Goal: Information Seeking & Learning: Learn about a topic

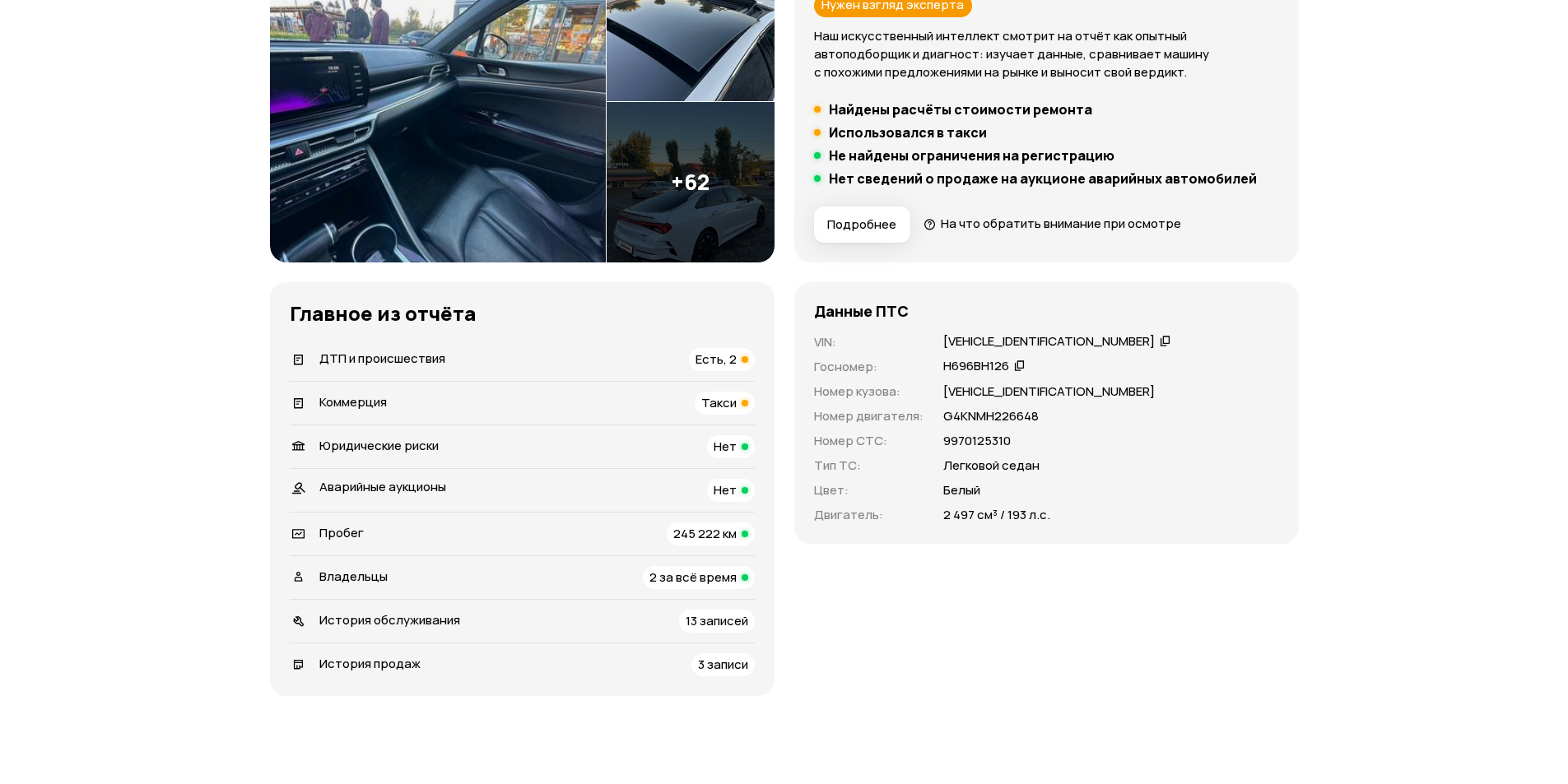
scroll to position [329, 0]
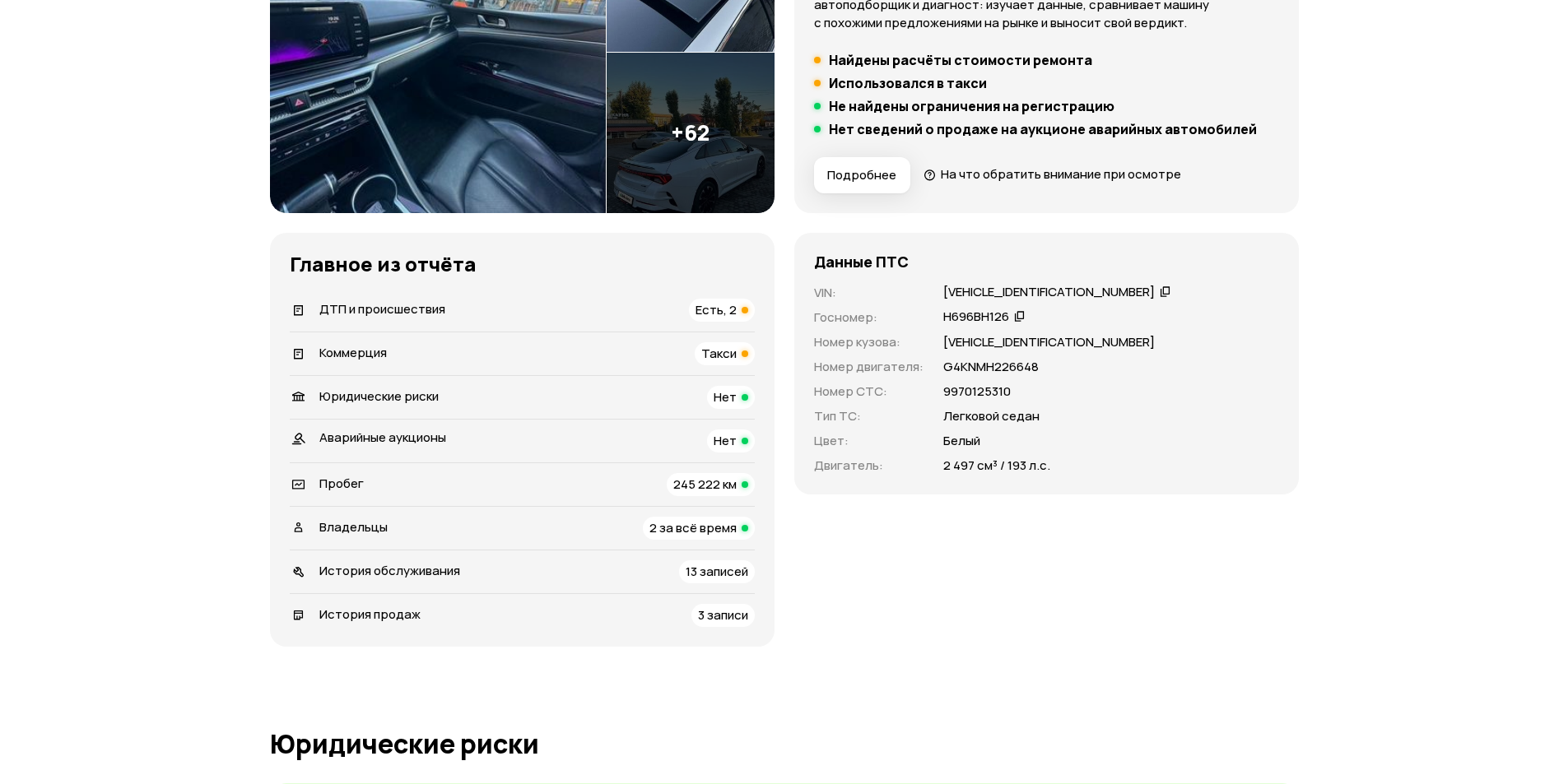
click at [356, 311] on span "ДТП и происшествия" at bounding box center [382, 309] width 126 height 17
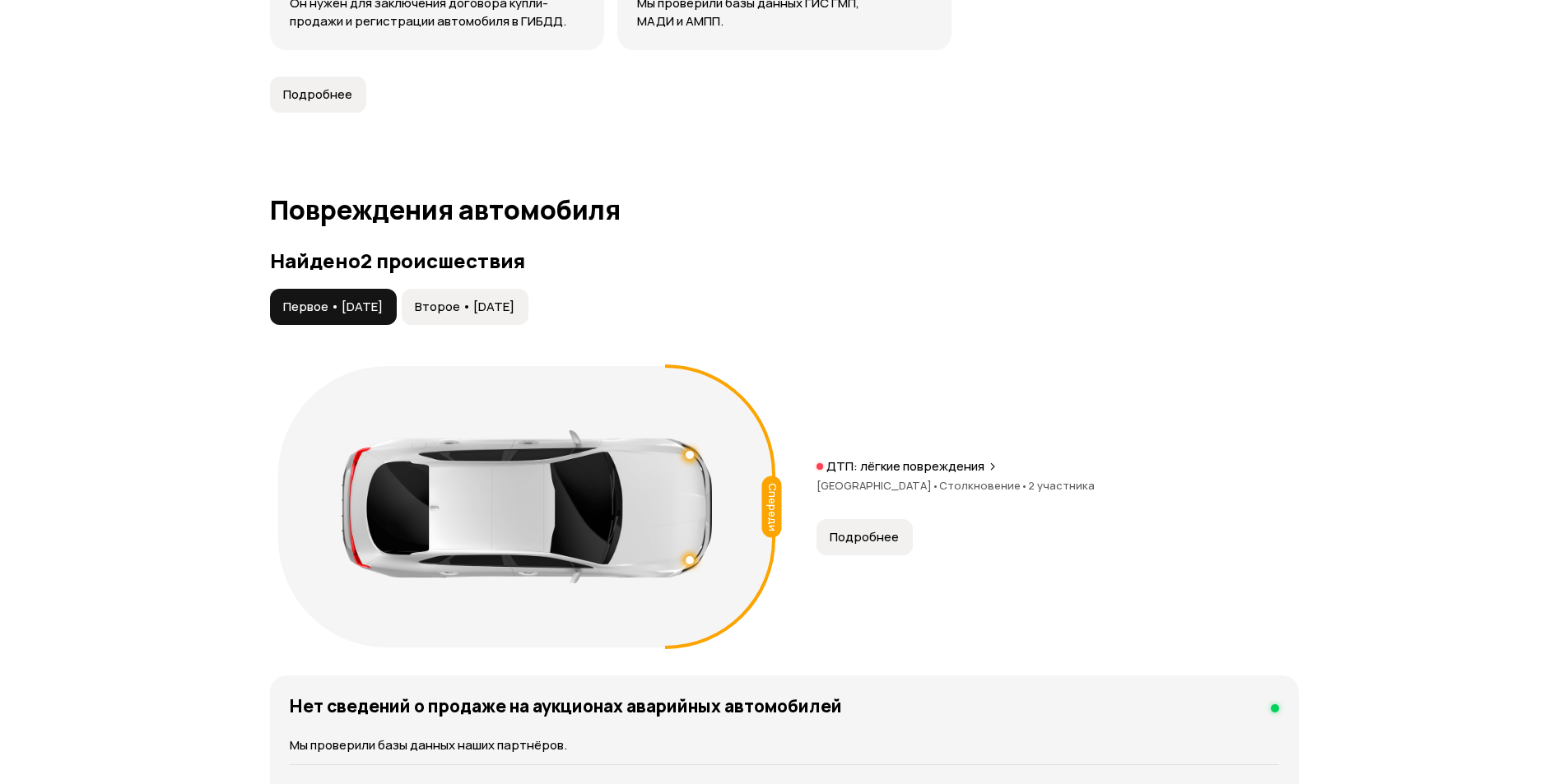
scroll to position [1705, 0]
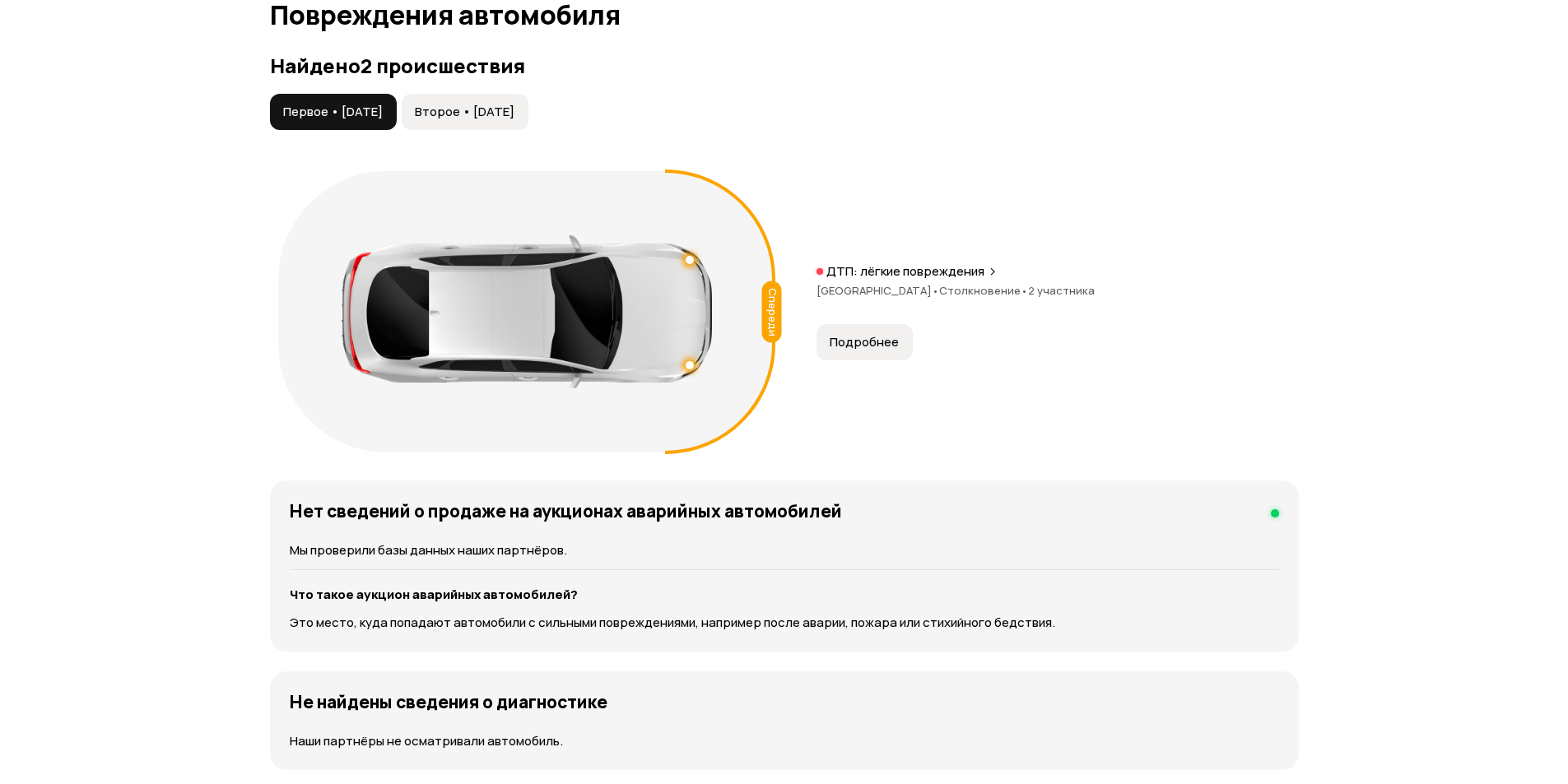
click at [517, 121] on button "Второе • [DATE]" at bounding box center [465, 112] width 127 height 36
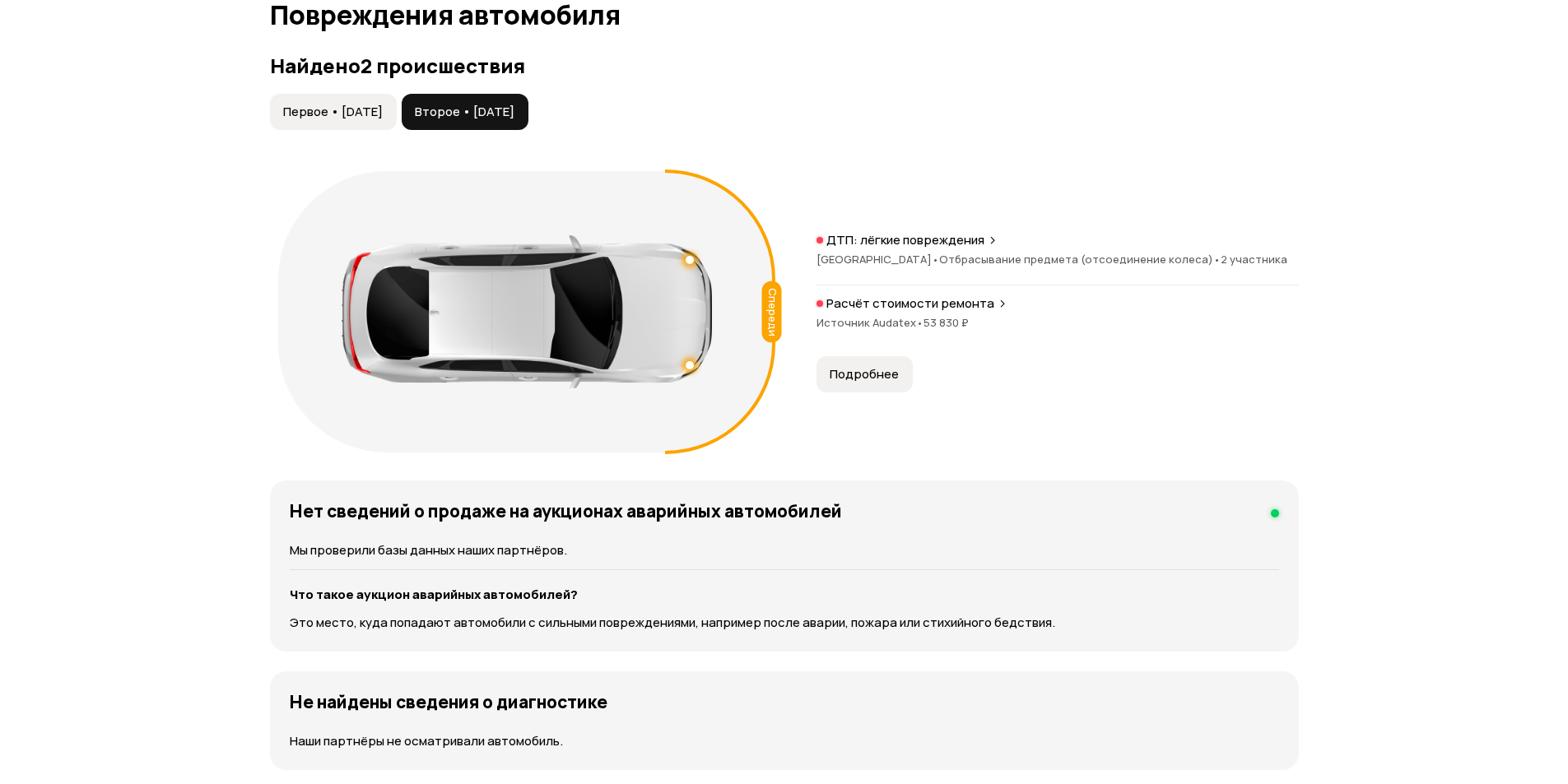
click at [383, 118] on span "Первое • [DATE]" at bounding box center [332, 112] width 99 height 16
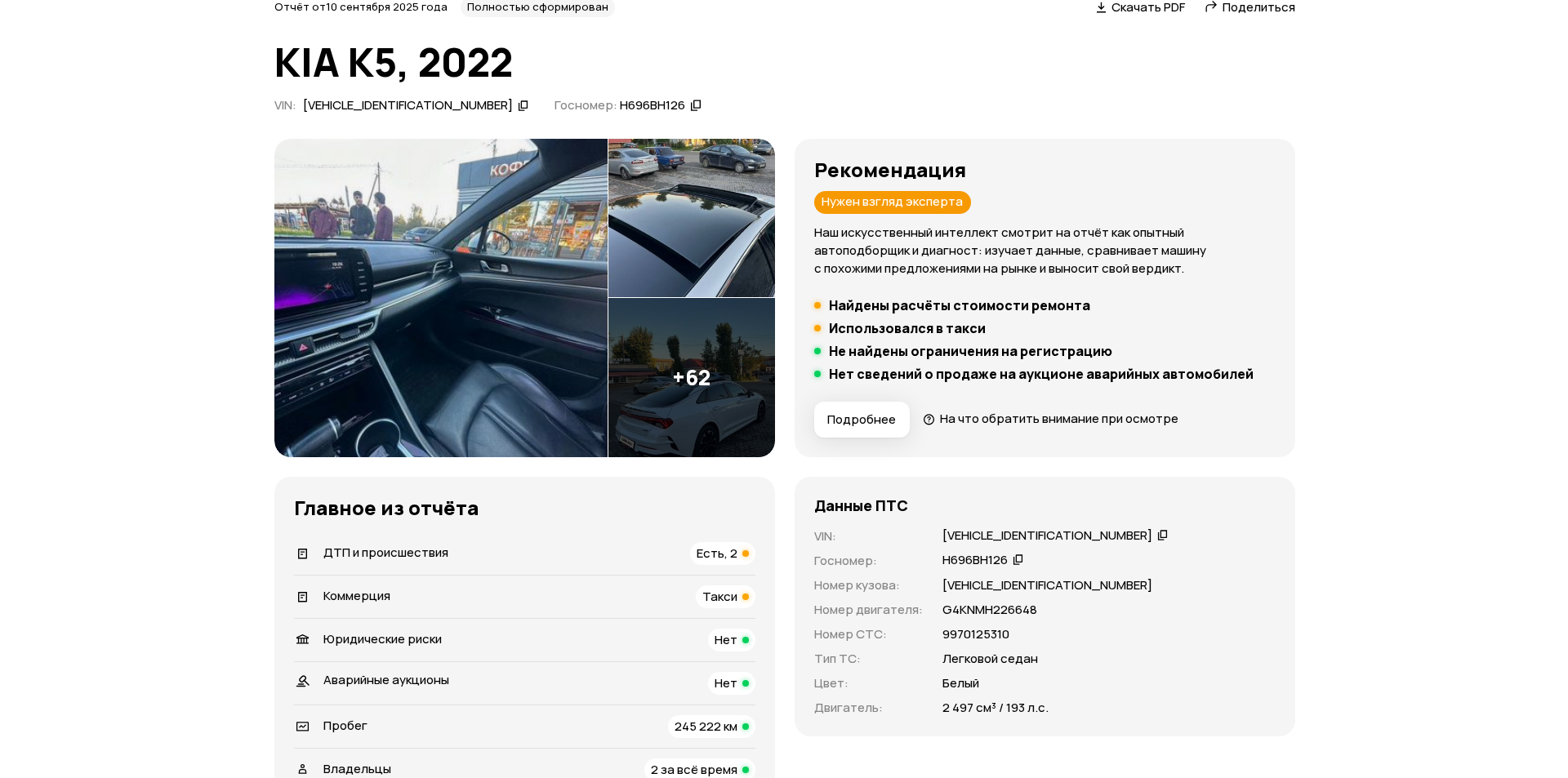
scroll to position [0, 0]
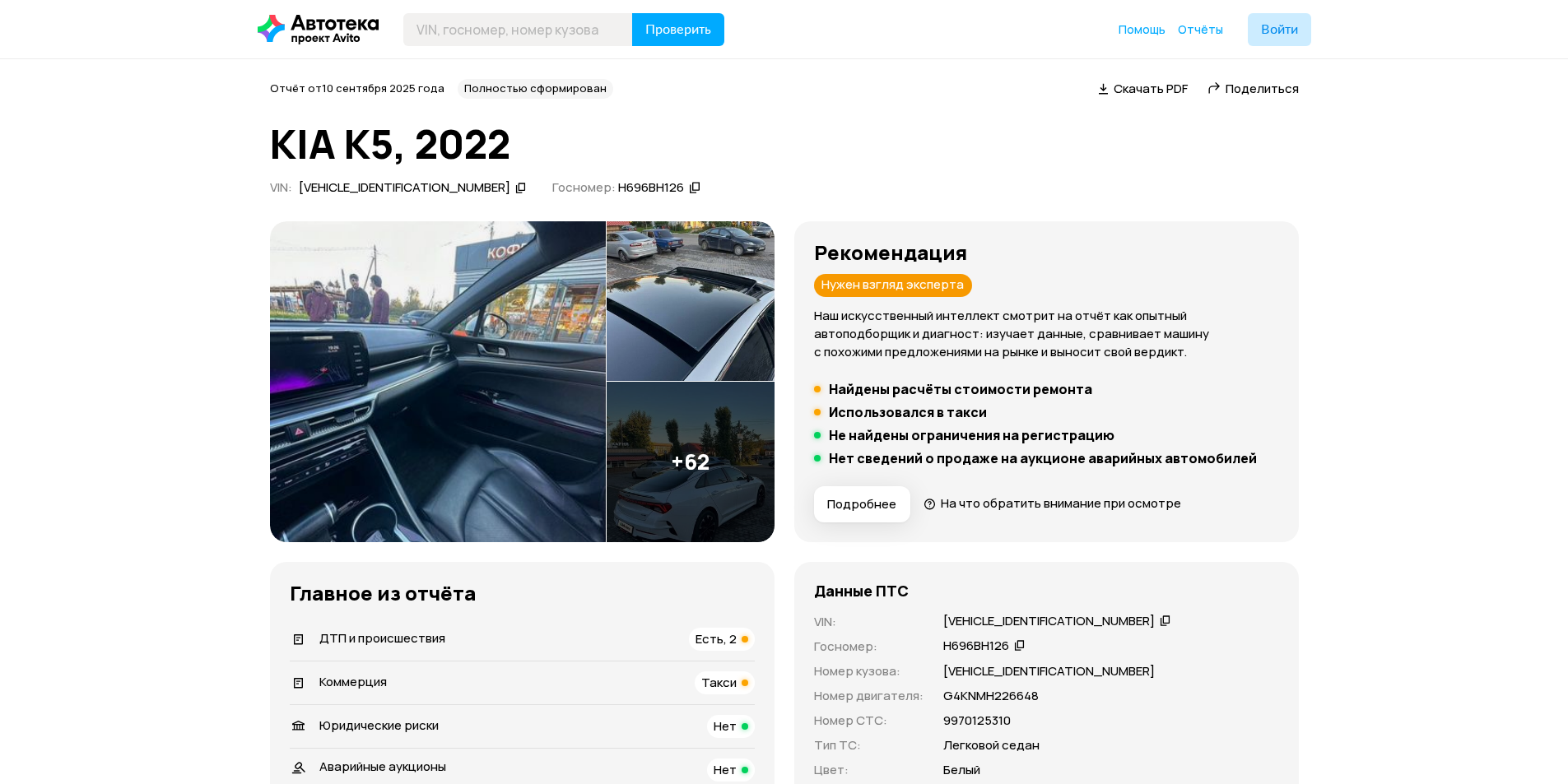
click at [465, 314] on img at bounding box center [437, 381] width 335 height 321
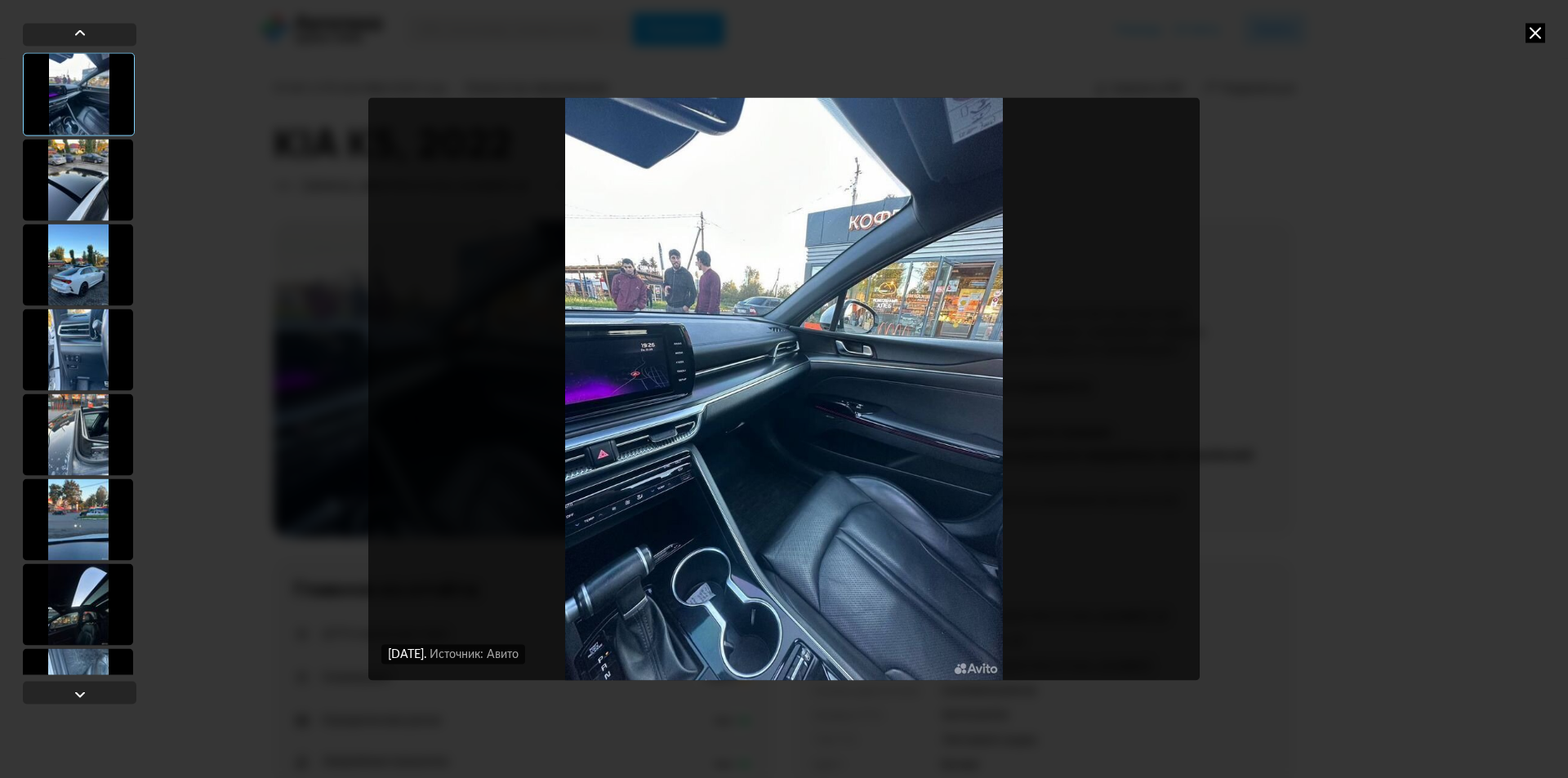
click at [71, 223] on div at bounding box center [80, 363] width 113 height 622
click at [80, 208] on div at bounding box center [78, 179] width 111 height 81
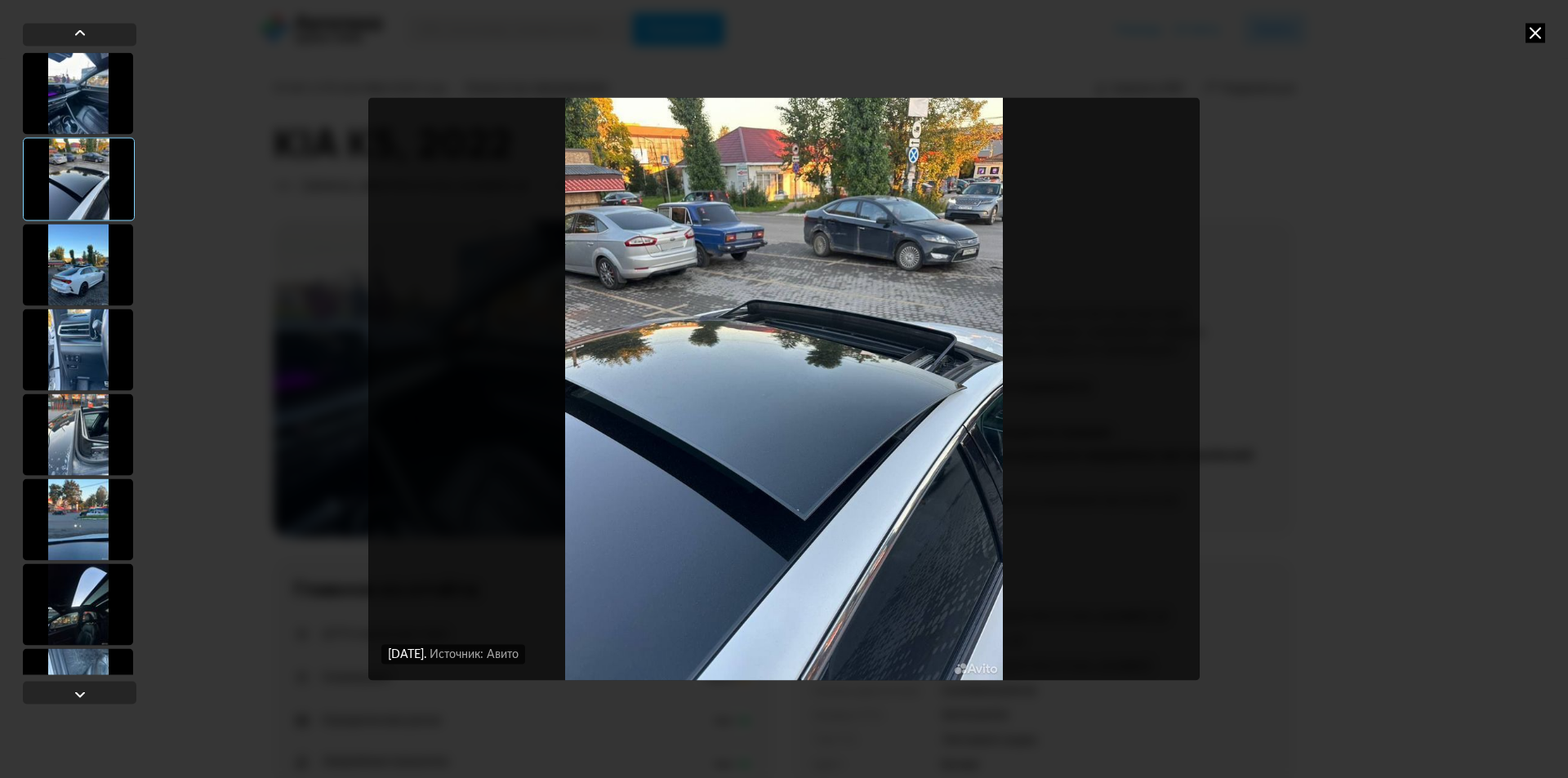
click at [87, 135] on div at bounding box center [80, 363] width 113 height 622
click at [82, 102] on div at bounding box center [78, 93] width 111 height 81
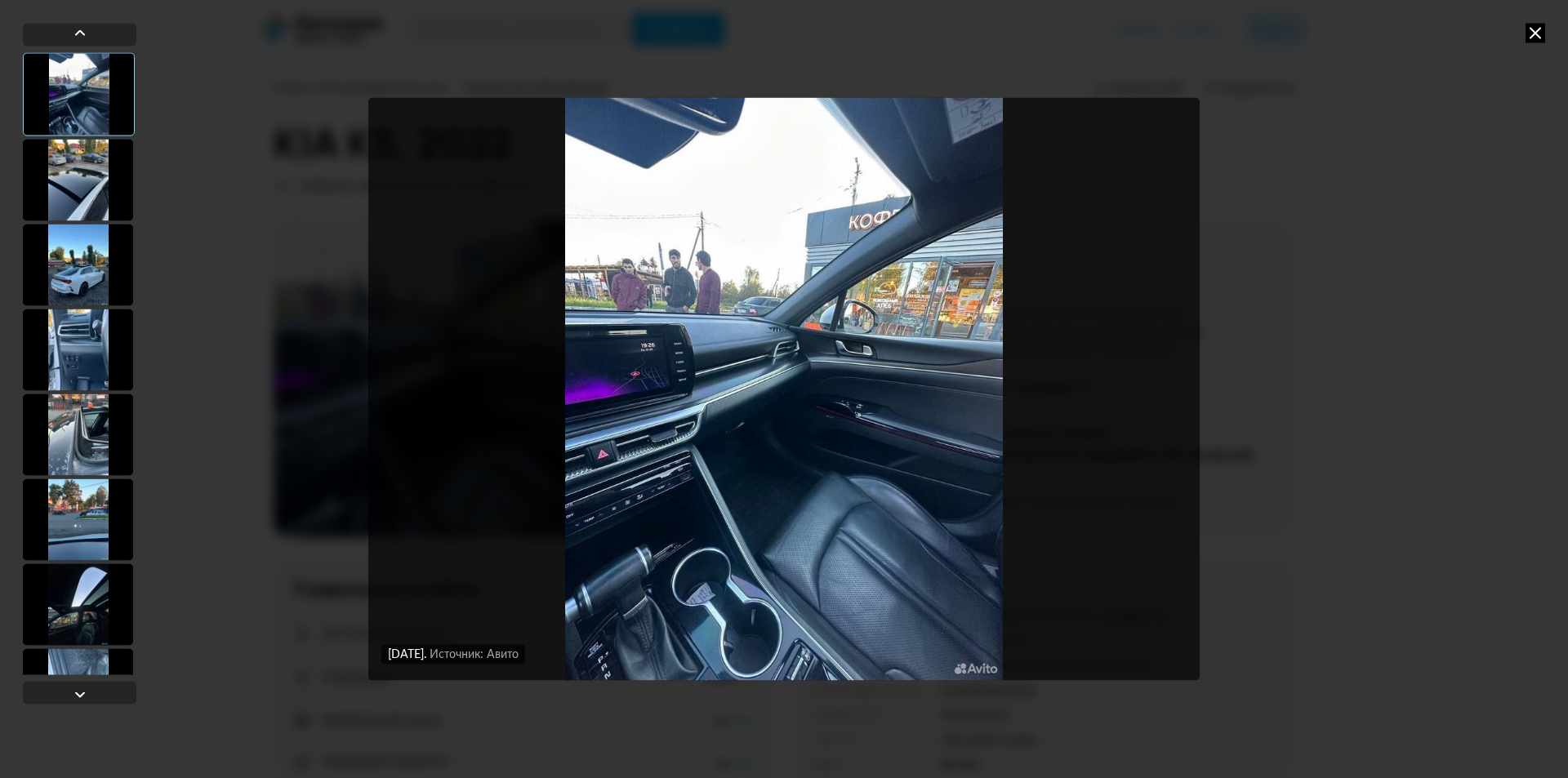
click at [80, 264] on div at bounding box center [78, 264] width 111 height 81
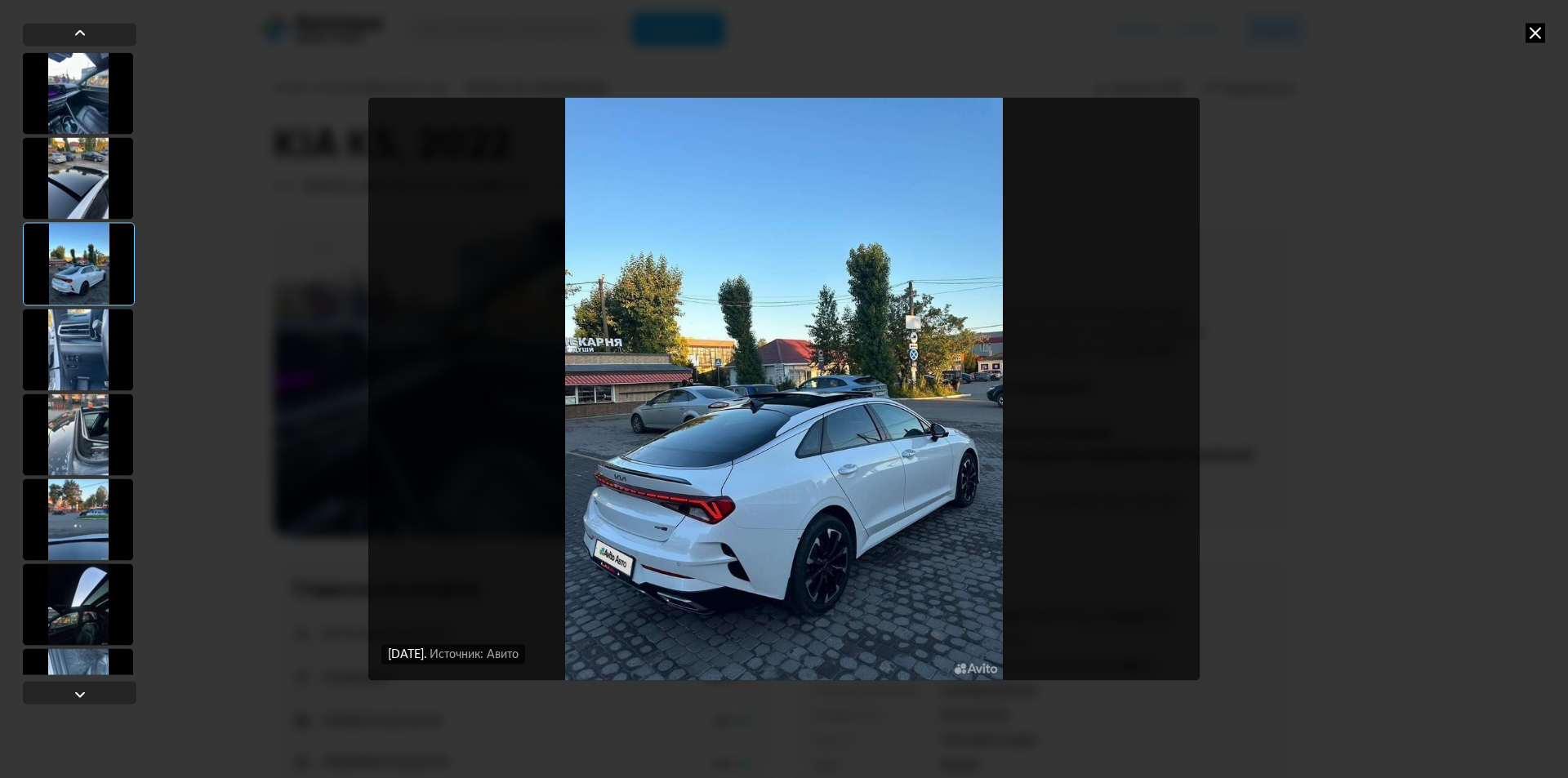
click at [86, 337] on div at bounding box center [78, 349] width 111 height 81
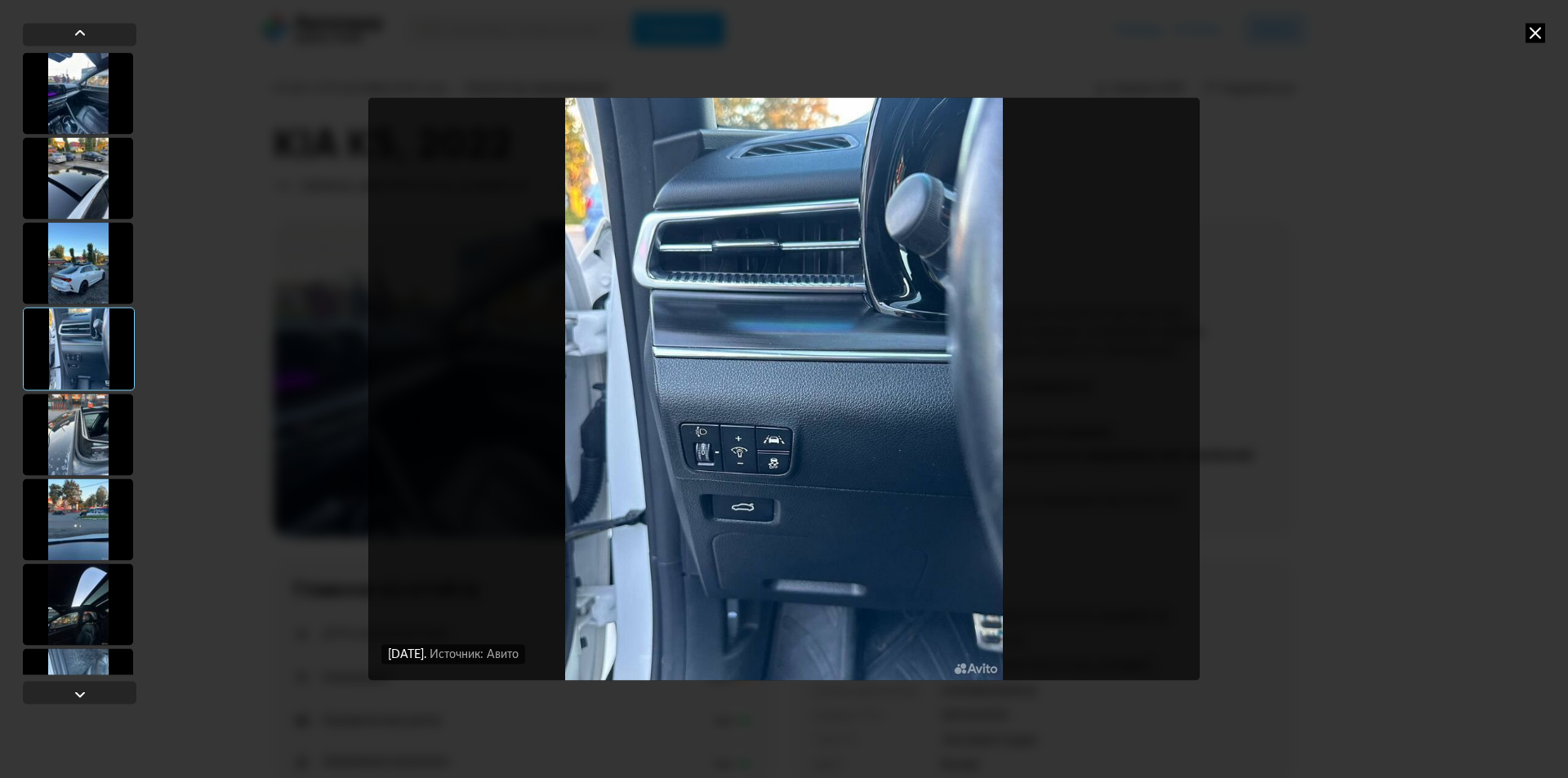
click at [88, 426] on div at bounding box center [78, 434] width 111 height 81
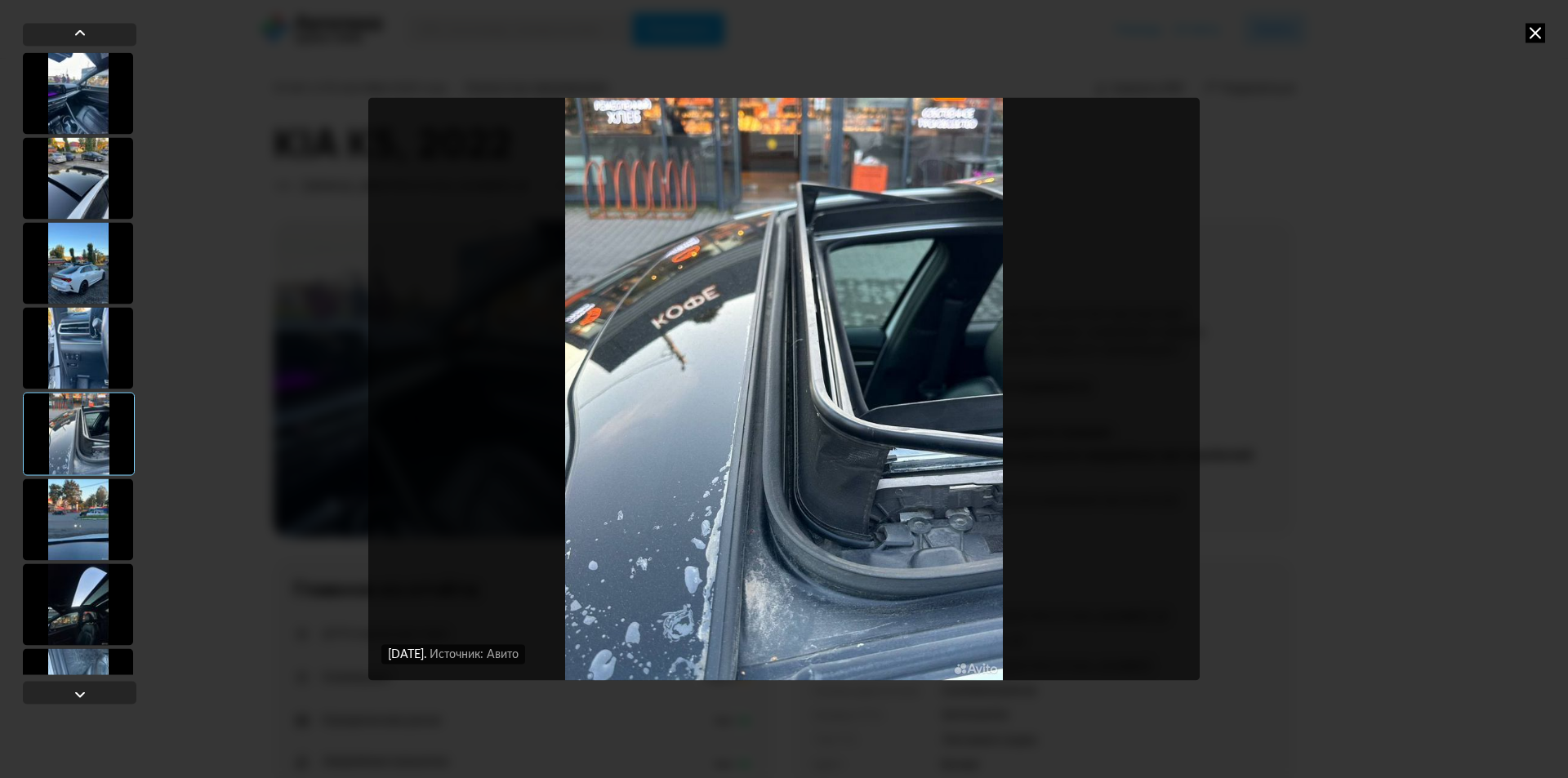
click at [93, 519] on div at bounding box center [78, 519] width 111 height 81
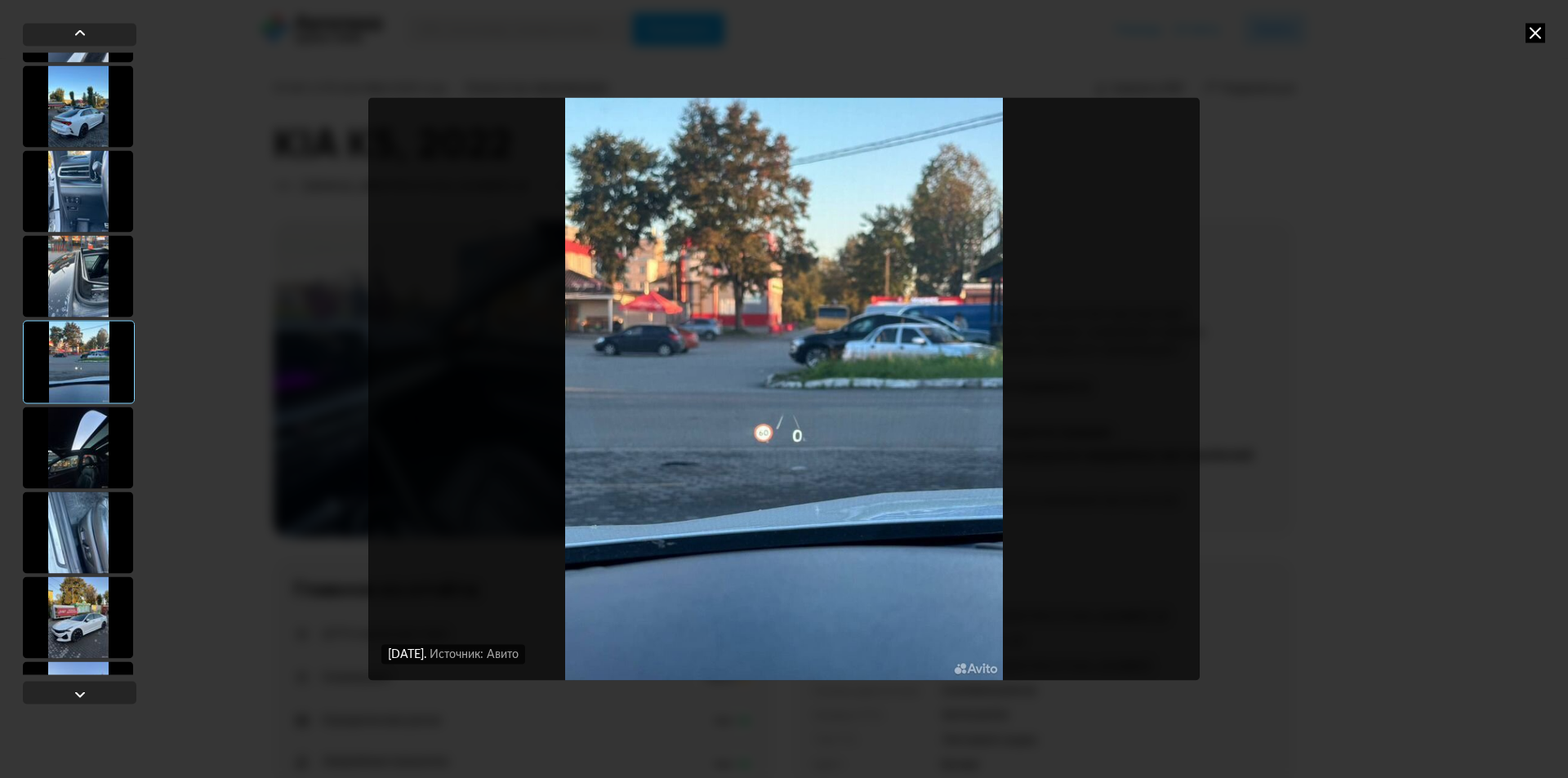
scroll to position [163, 0]
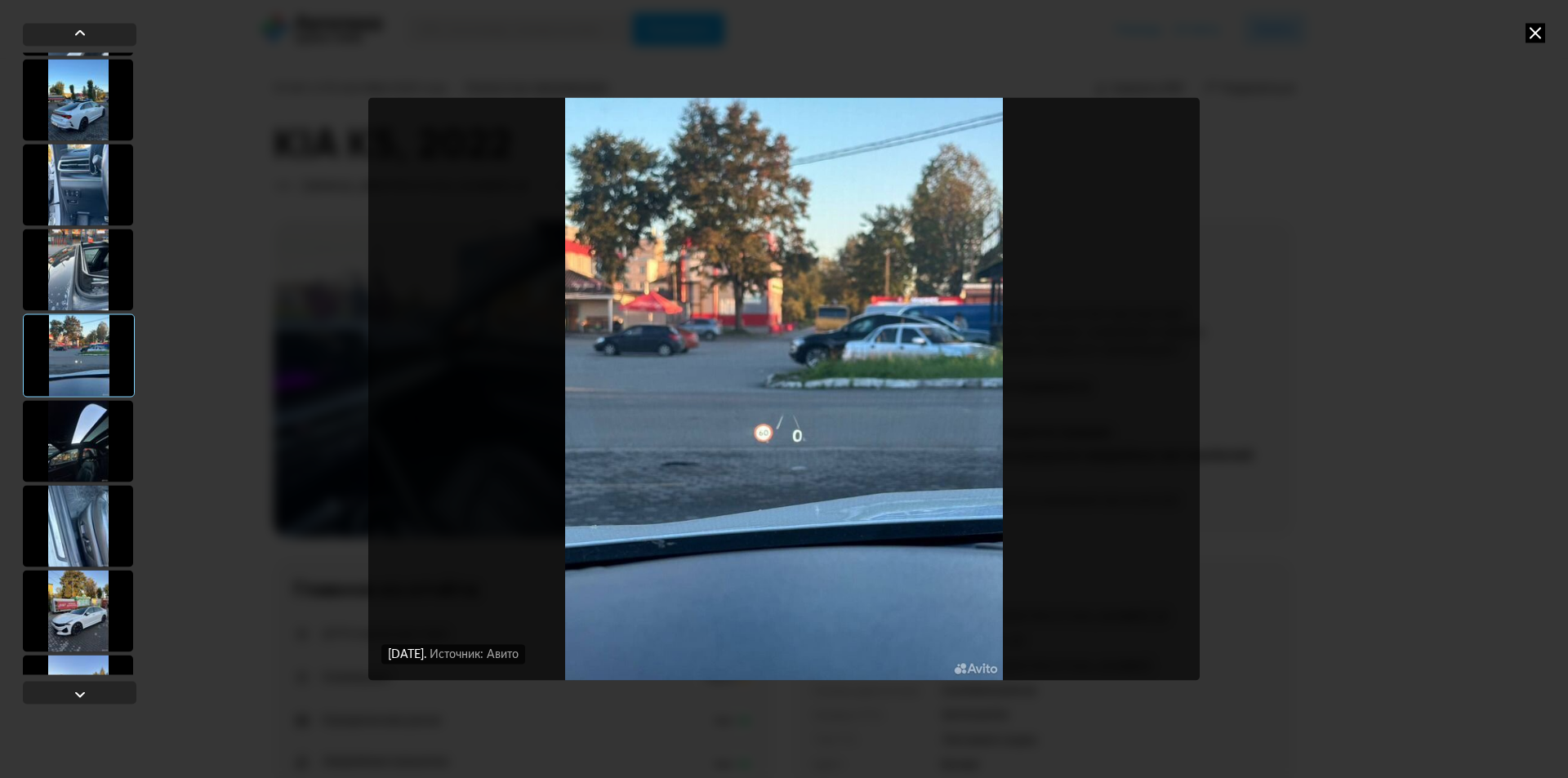
click at [91, 514] on div at bounding box center [78, 525] width 111 height 81
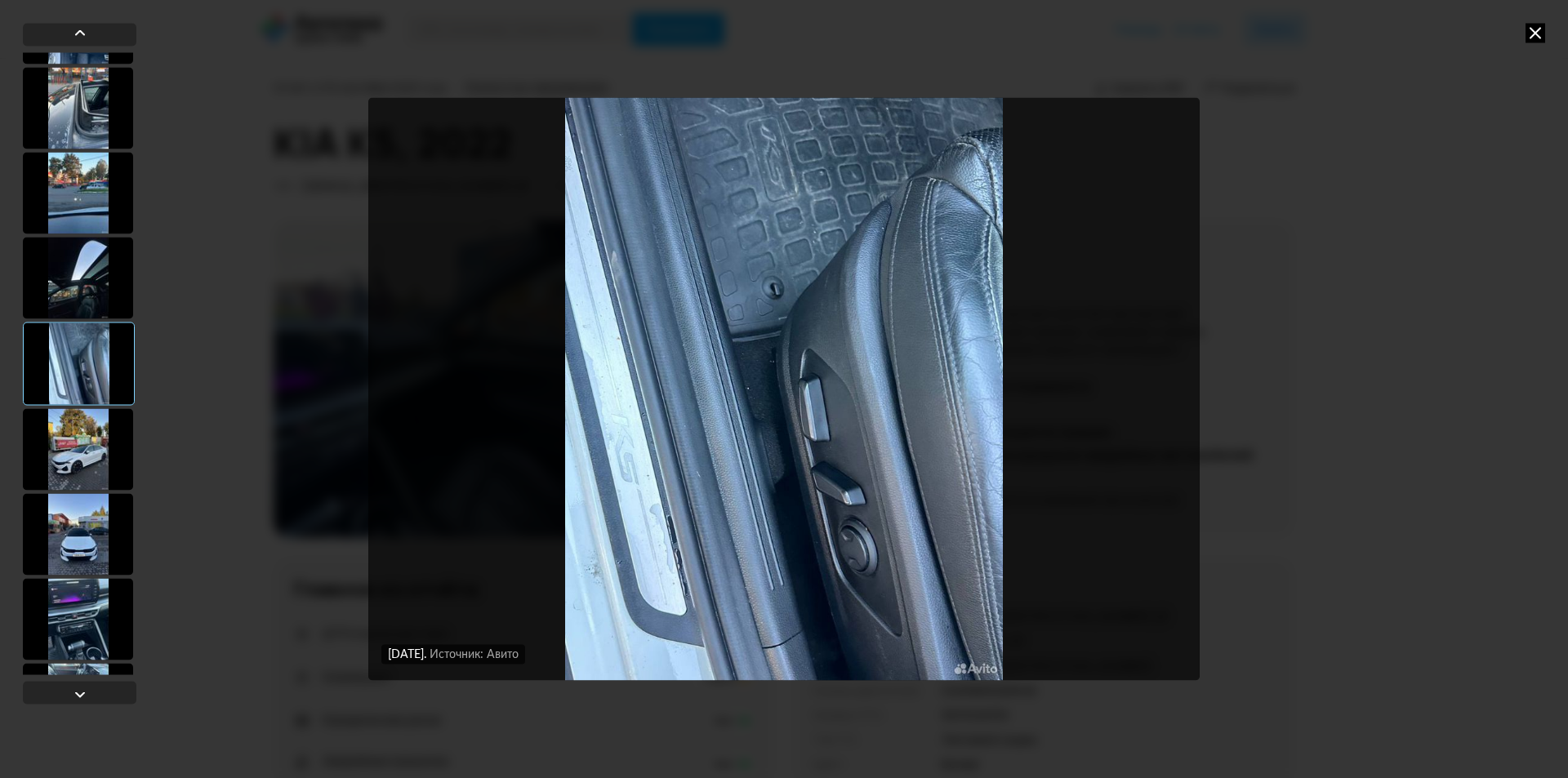
scroll to position [327, 0]
click at [89, 509] on div at bounding box center [78, 532] width 111 height 81
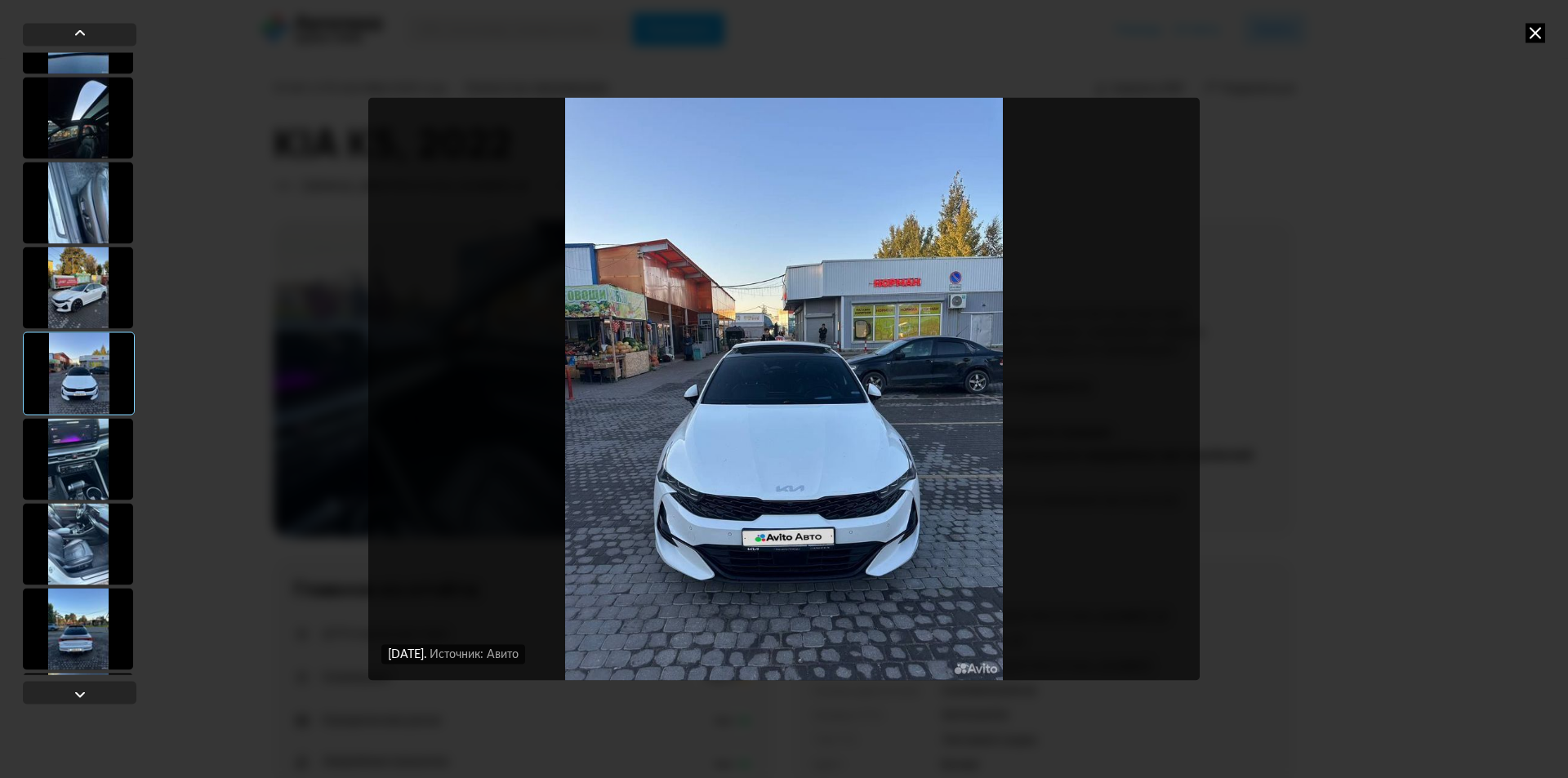
scroll to position [490, 0]
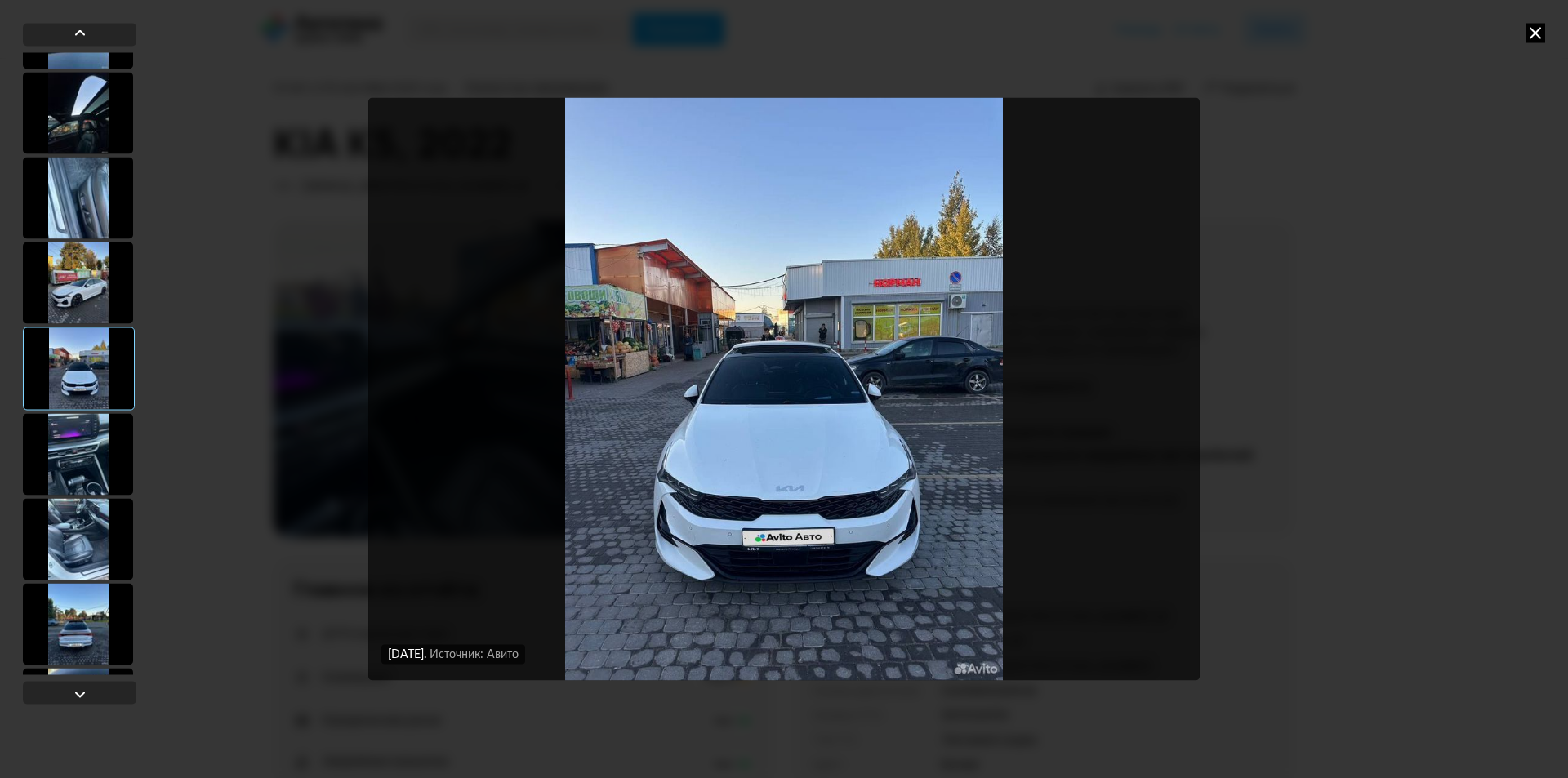
click at [89, 509] on div at bounding box center [78, 539] width 111 height 81
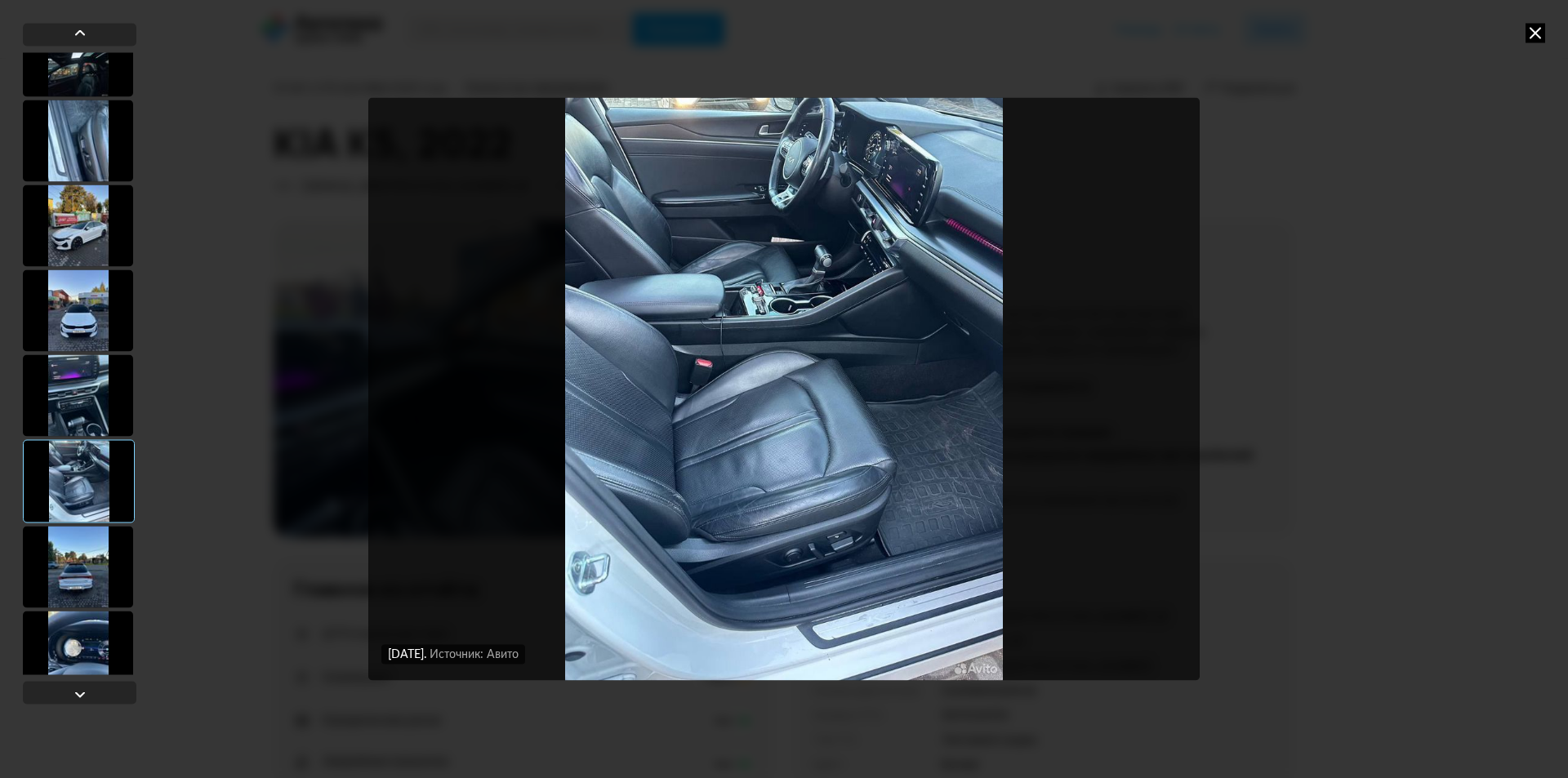
scroll to position [571, 0]
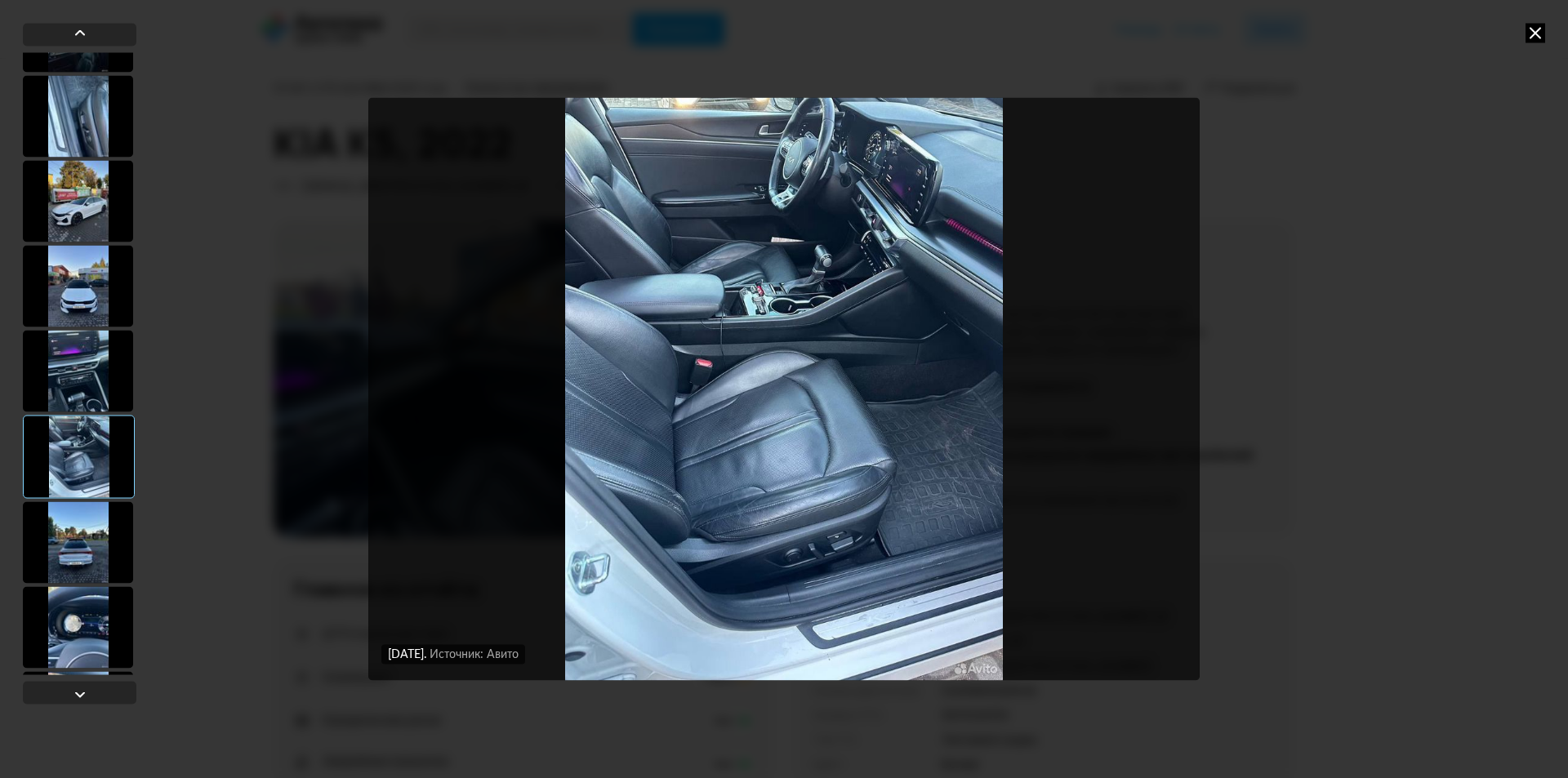
click at [90, 522] on div at bounding box center [78, 542] width 111 height 81
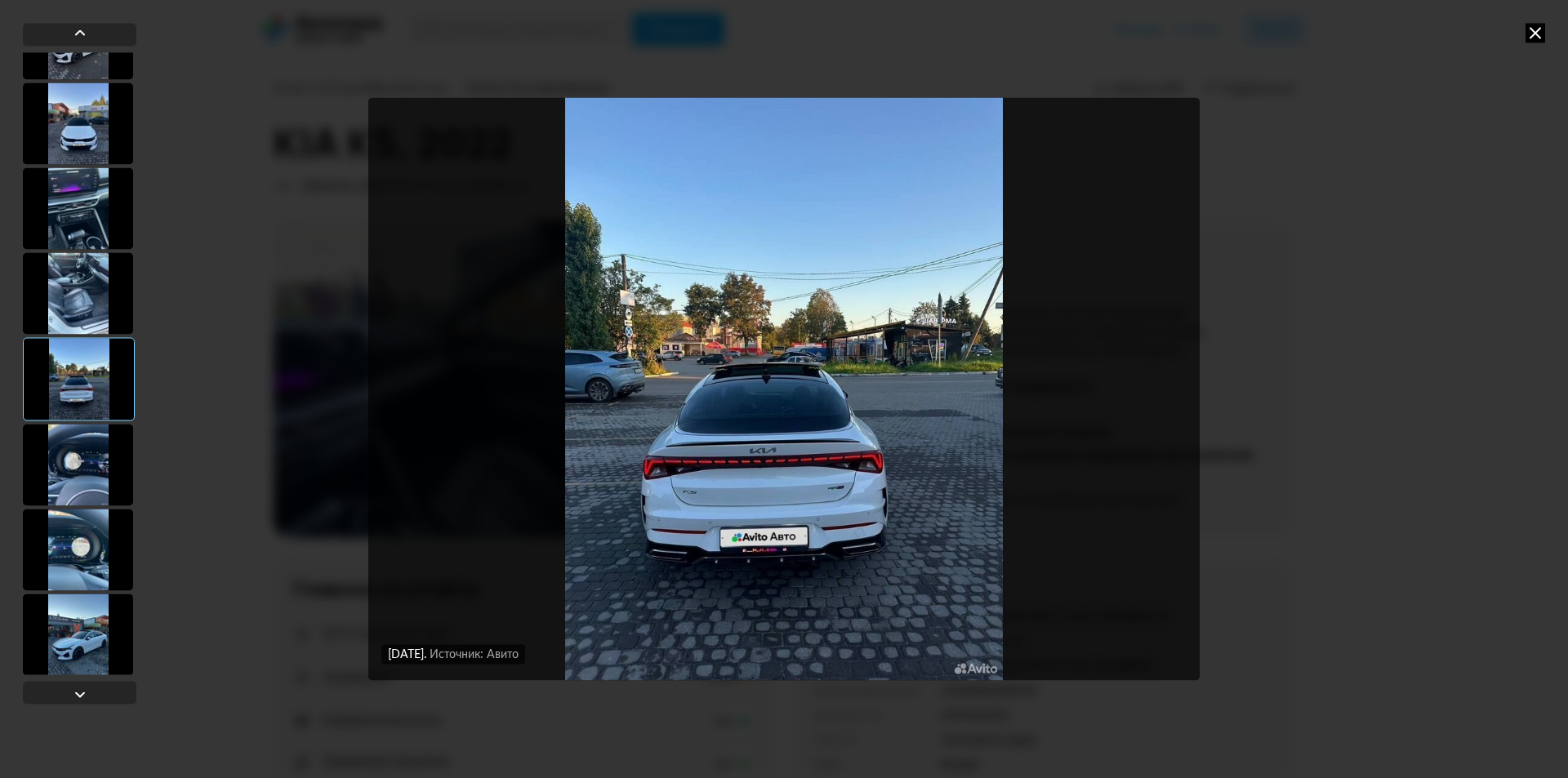
scroll to position [735, 0]
click at [89, 521] on div at bounding box center [78, 548] width 111 height 81
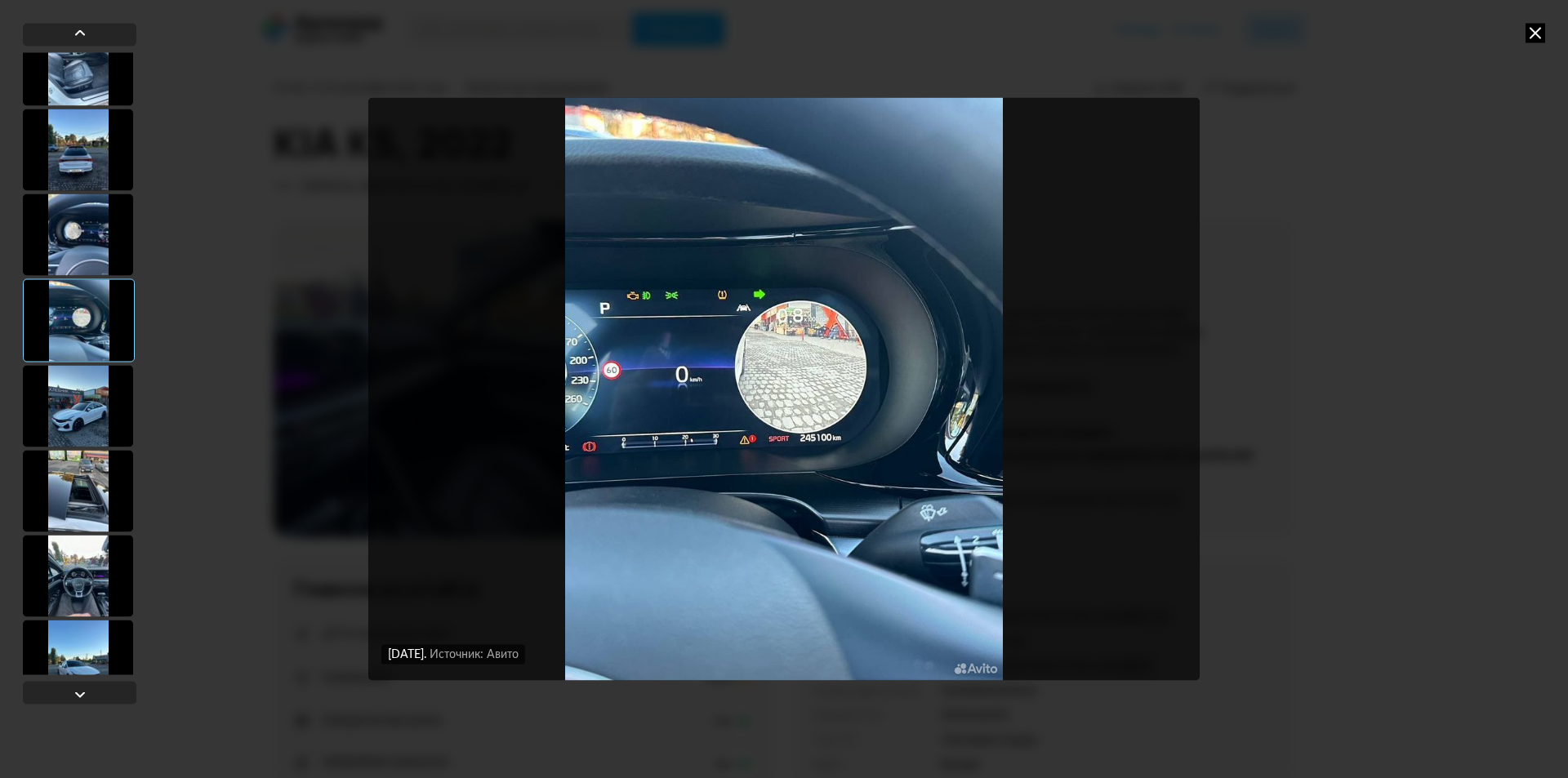
scroll to position [980, 0]
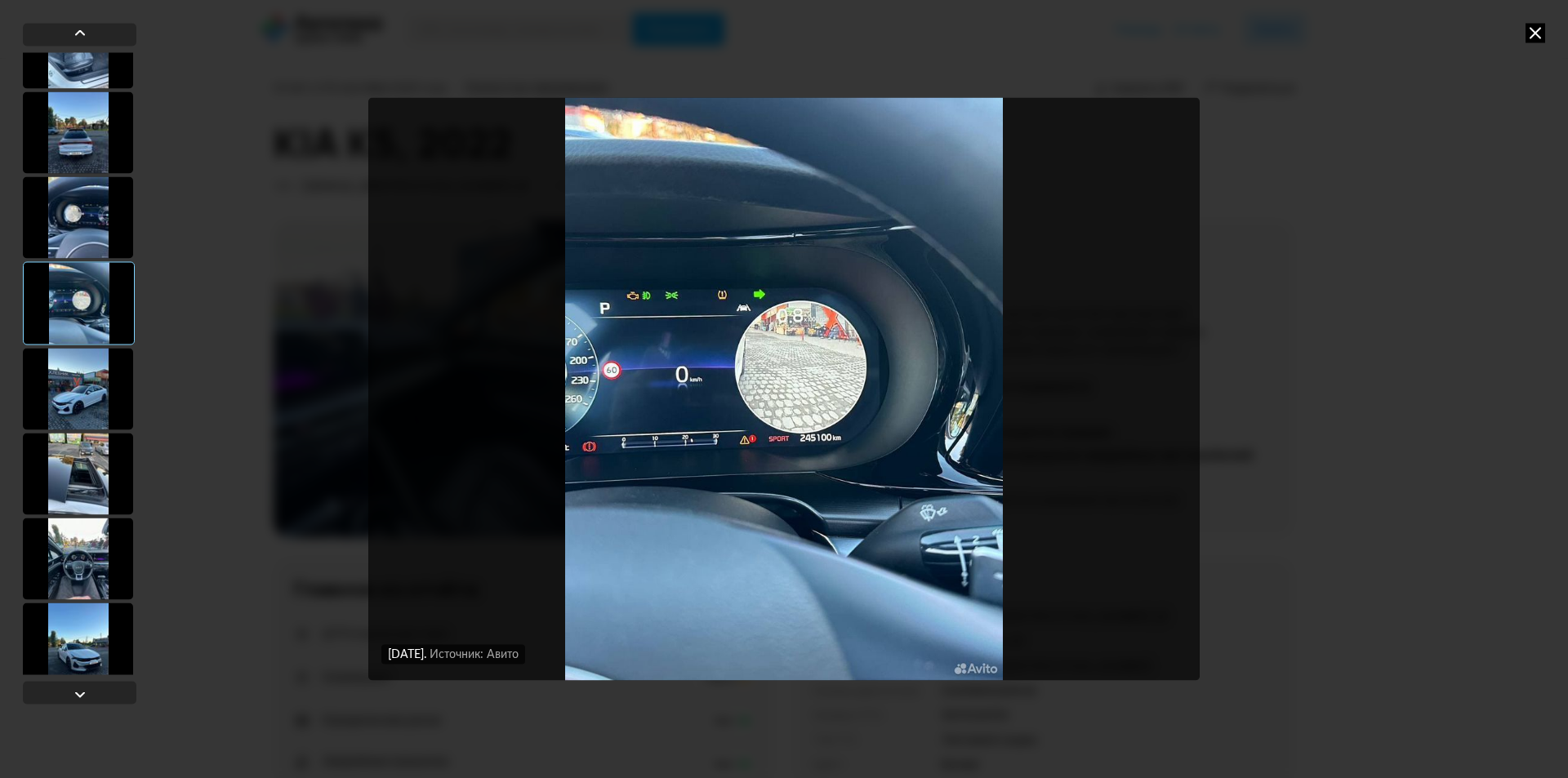
click at [88, 519] on div at bounding box center [78, 558] width 111 height 81
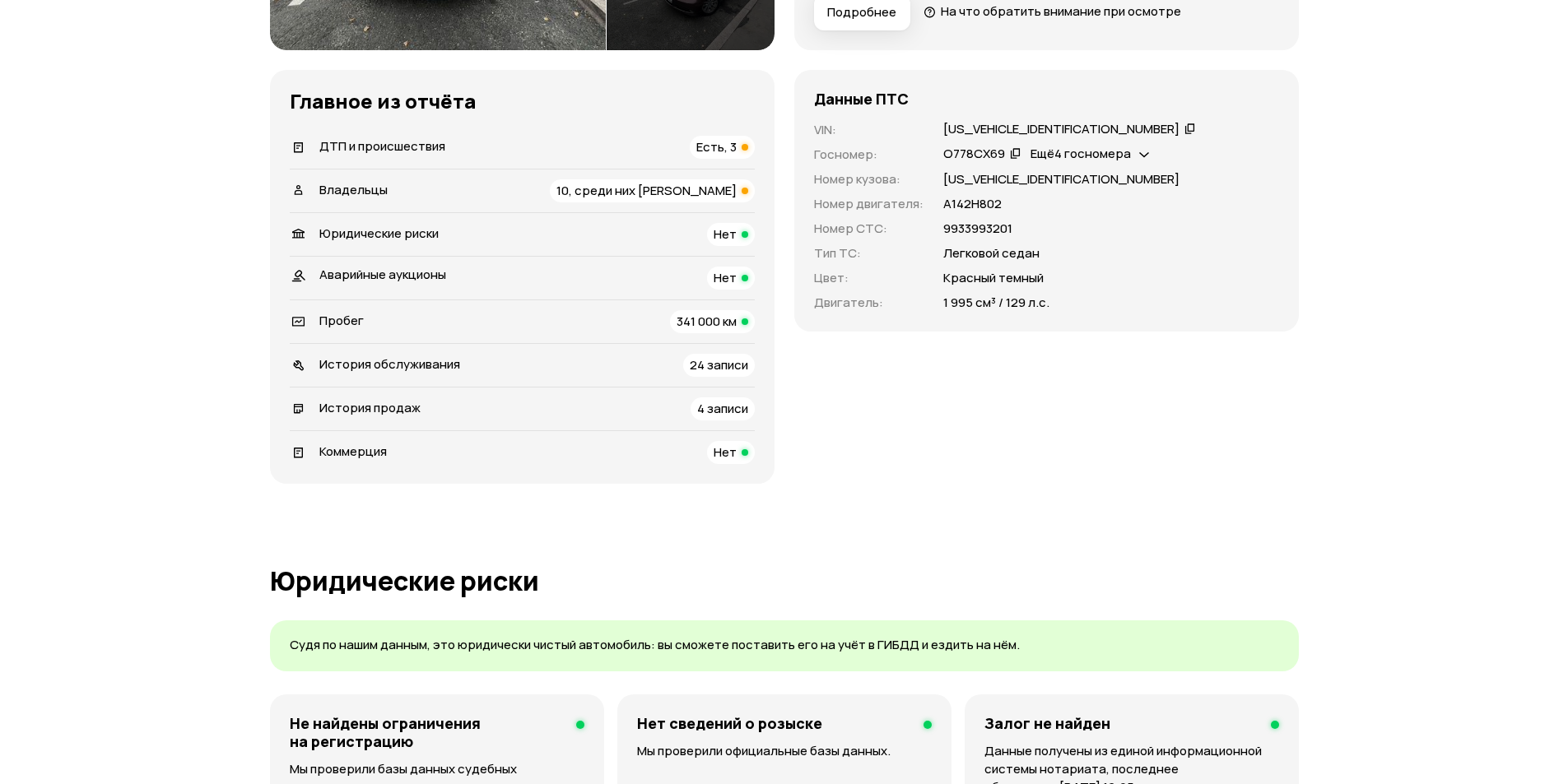
scroll to position [494, 0]
click at [732, 145] on span "Есть, 3" at bounding box center [716, 145] width 41 height 17
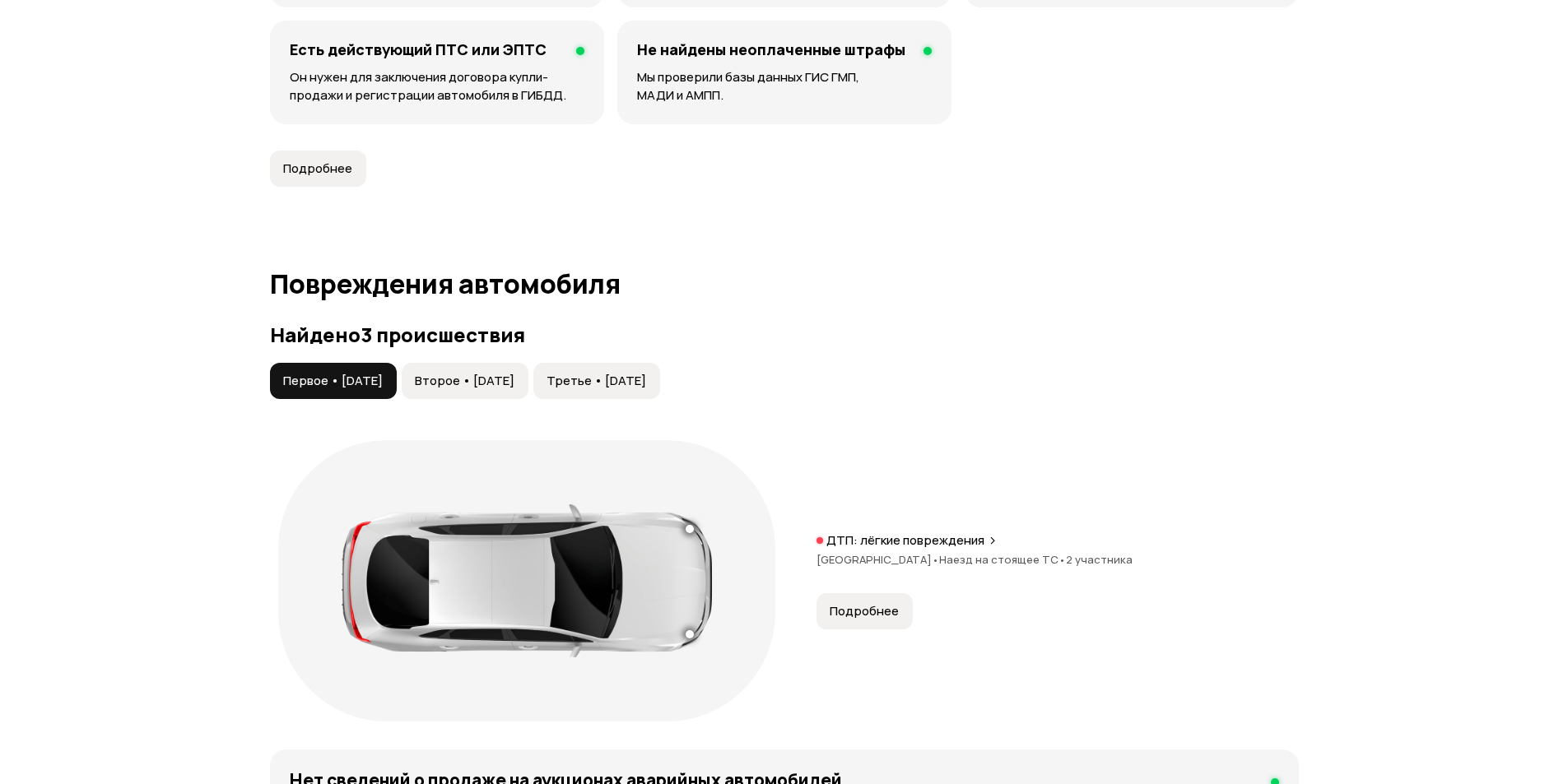
scroll to position [1705, 0]
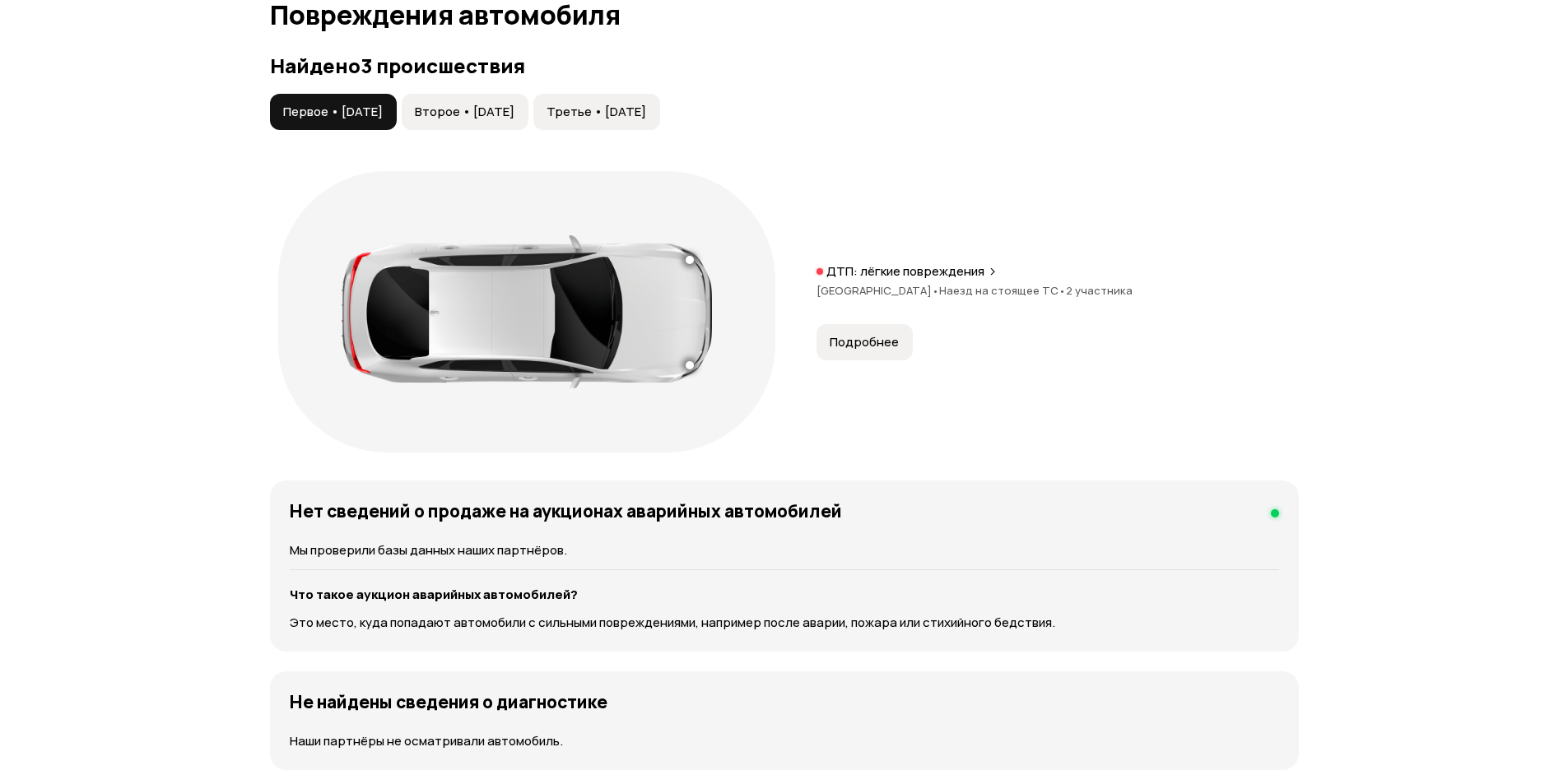
click at [500, 123] on button "Второе • 14 дек 2019" at bounding box center [465, 112] width 127 height 36
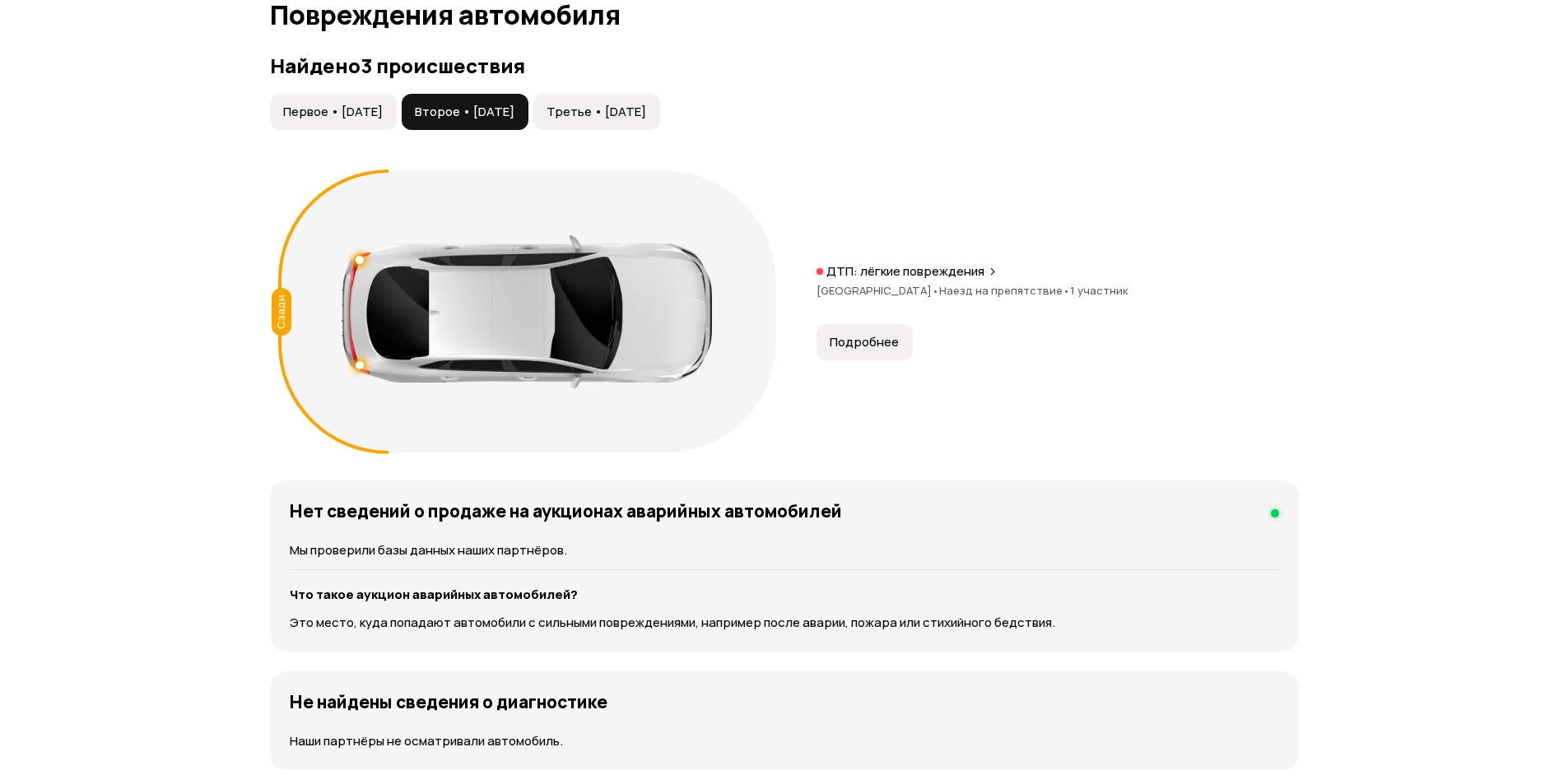
click at [600, 112] on span "Третье • 13 янв 2024" at bounding box center [596, 112] width 99 height 16
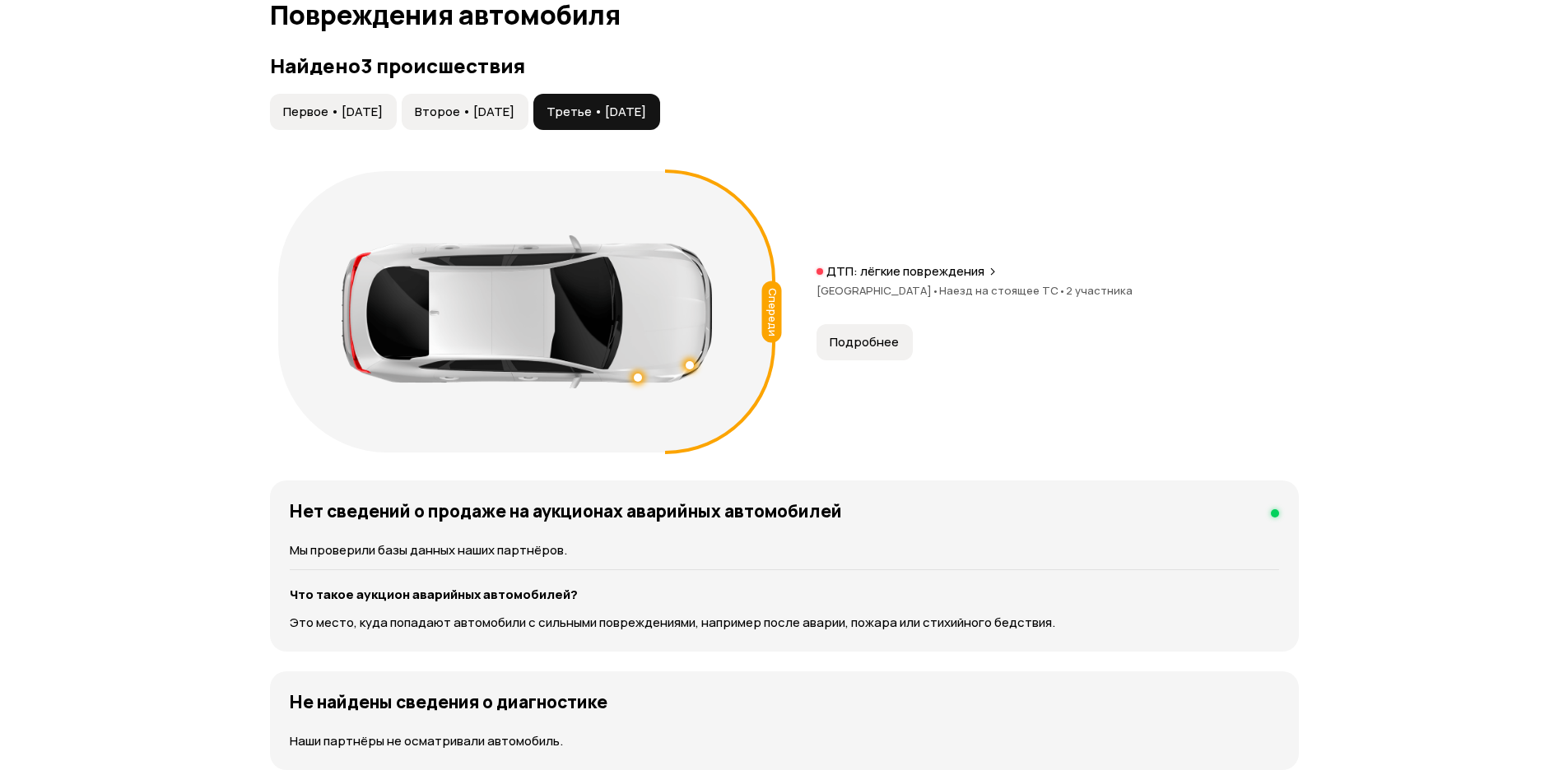
click at [514, 109] on span "Второе • 14 дек 2019" at bounding box center [464, 112] width 99 height 16
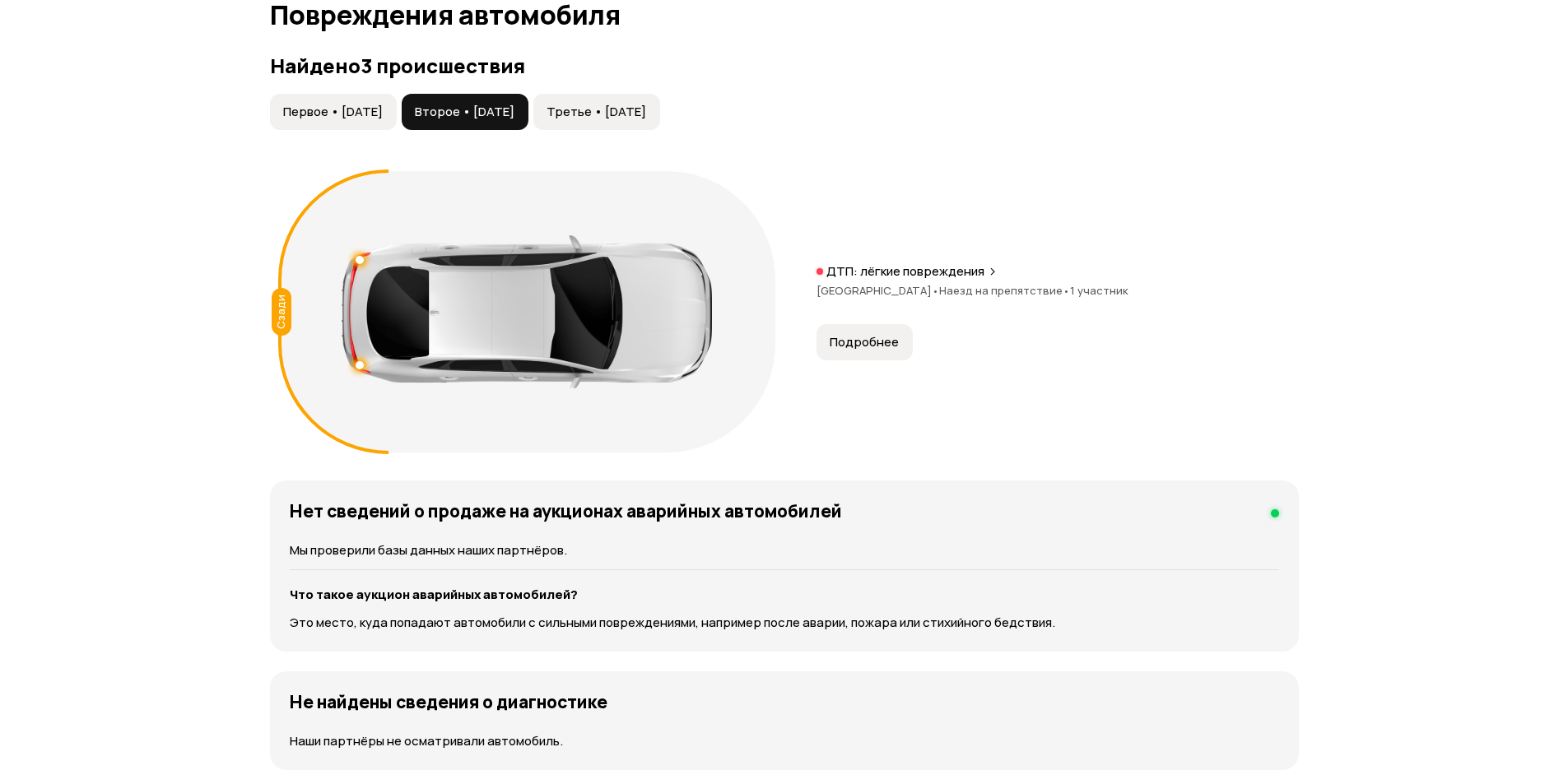
click at [374, 100] on button "Первое • 22 дек 2015" at bounding box center [333, 112] width 127 height 36
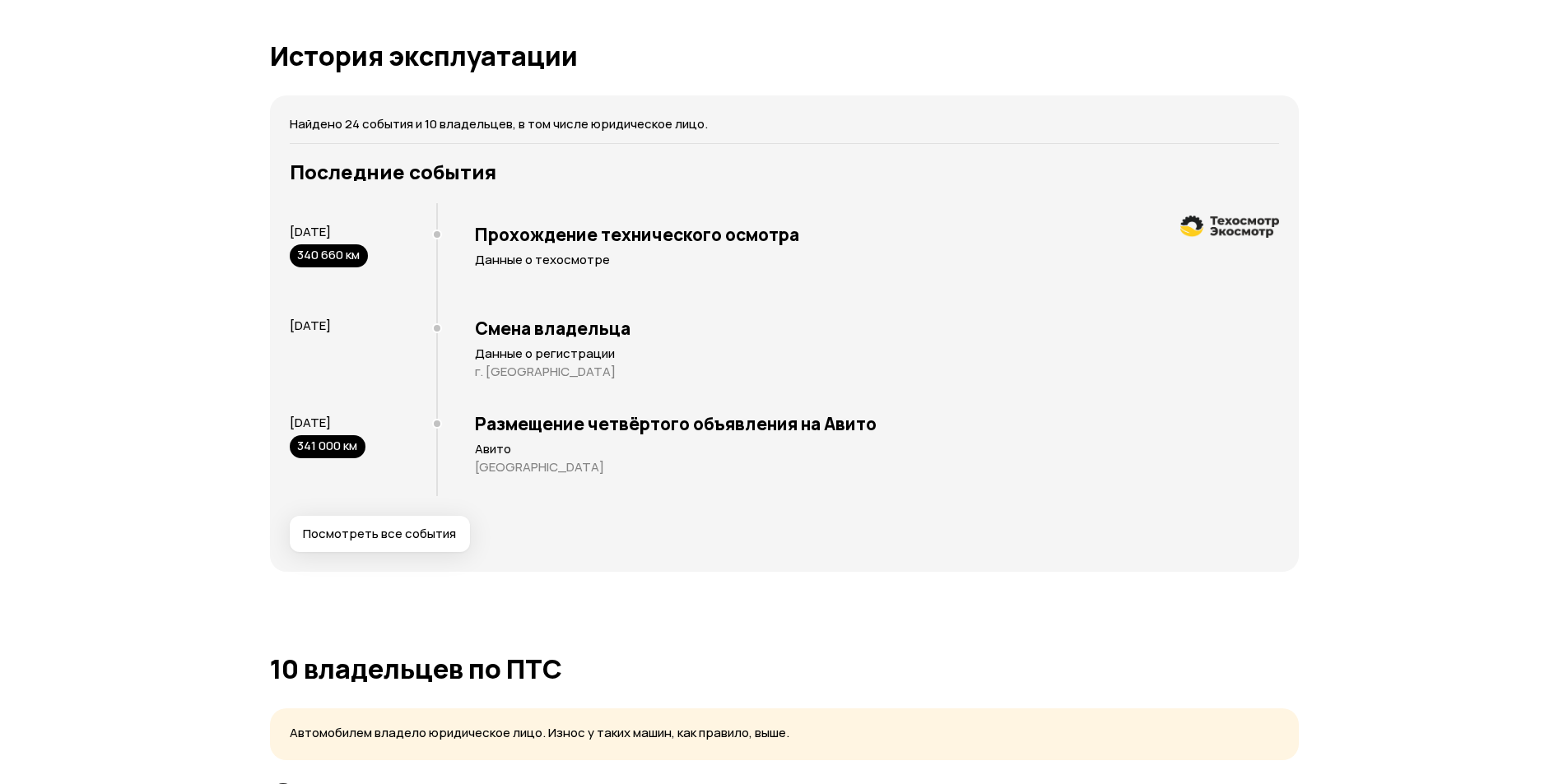
scroll to position [3268, 0]
